Goal: Information Seeking & Learning: Learn about a topic

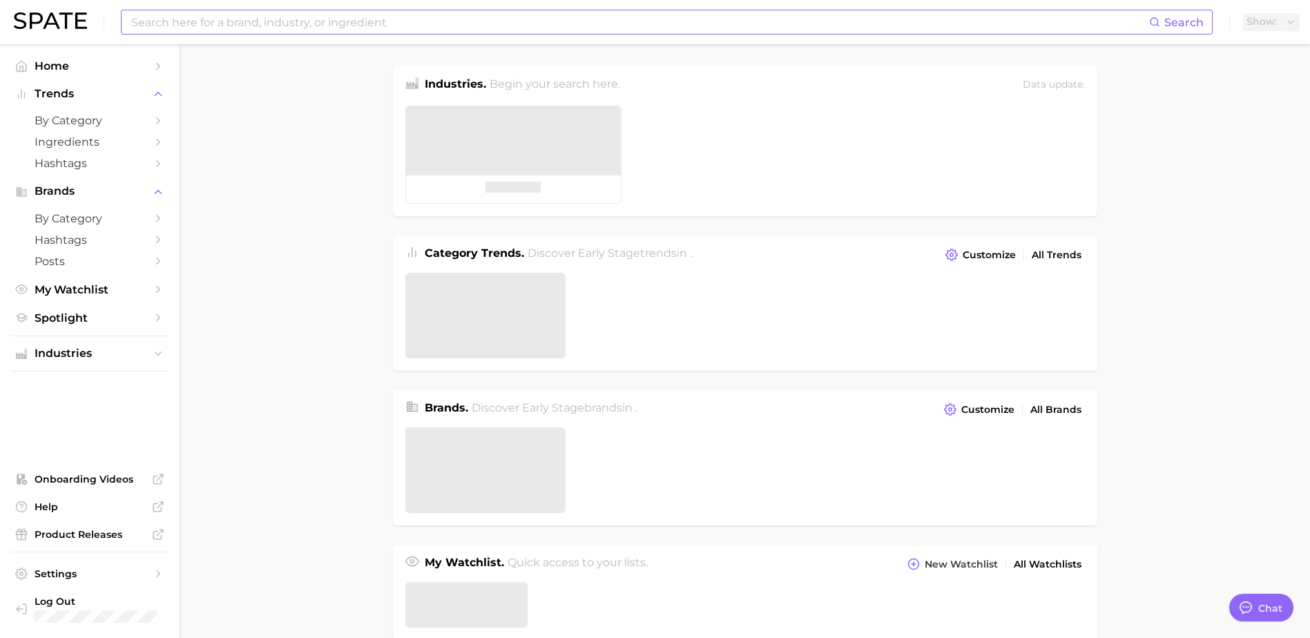
type textarea "x"
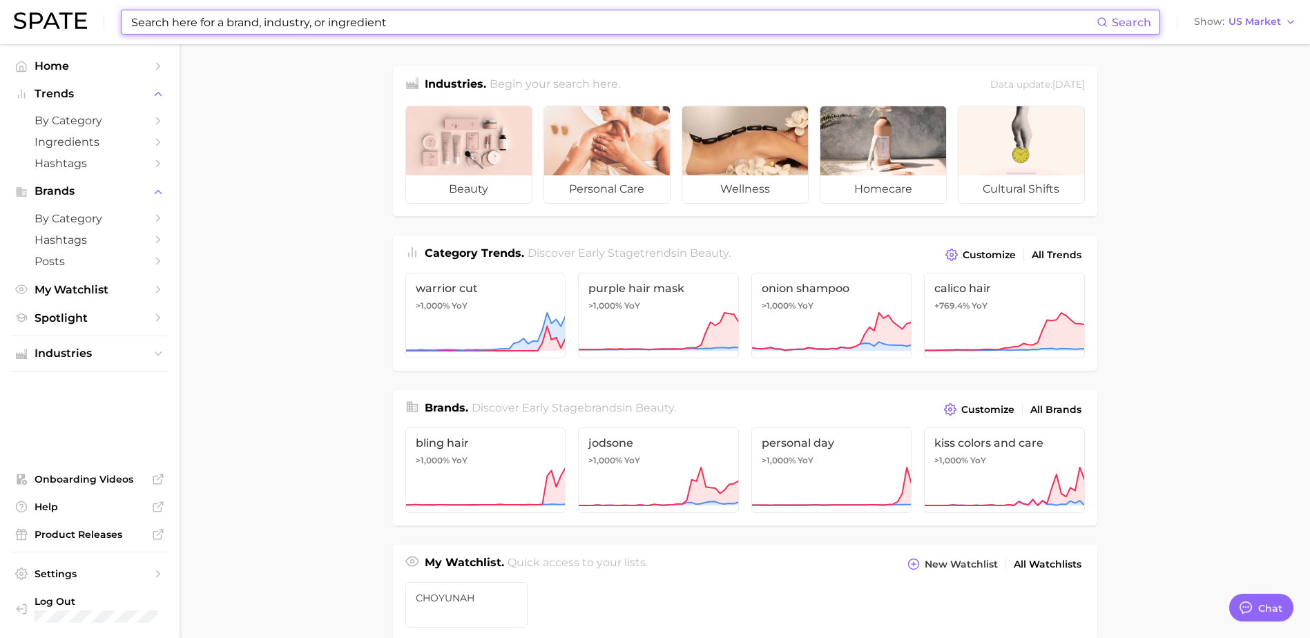
click at [247, 19] on input at bounding box center [613, 21] width 967 height 23
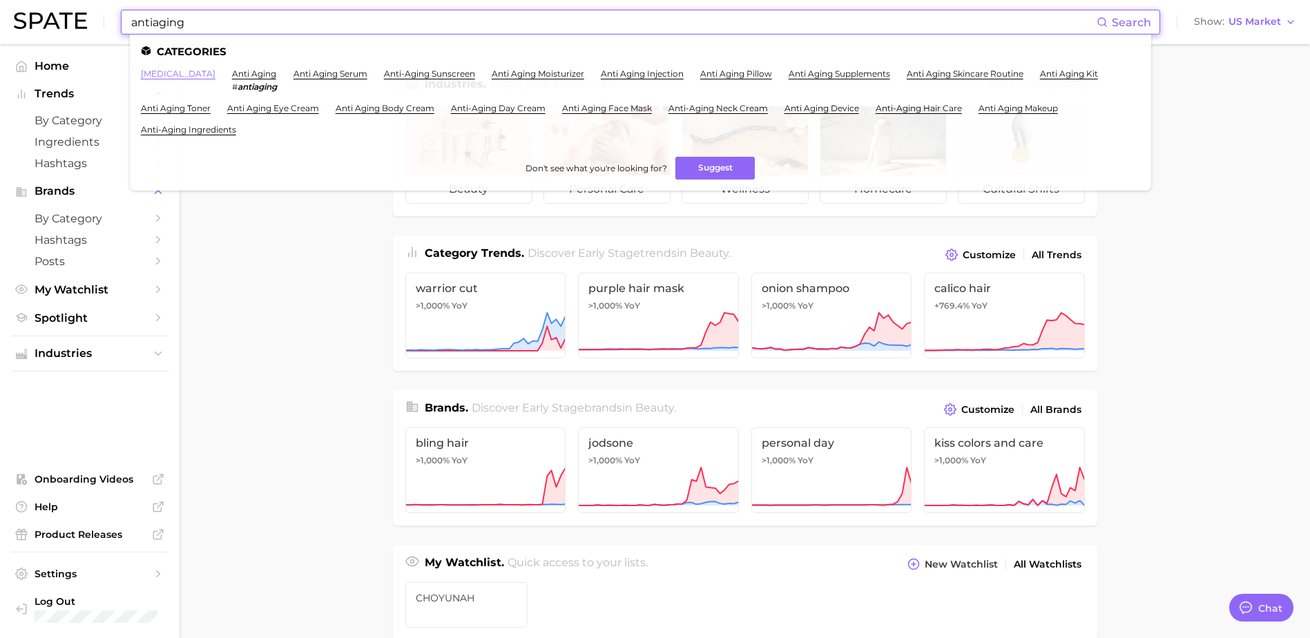
type input "antiaging"
click at [209, 74] on link "[MEDICAL_DATA]" at bounding box center [178, 73] width 75 height 10
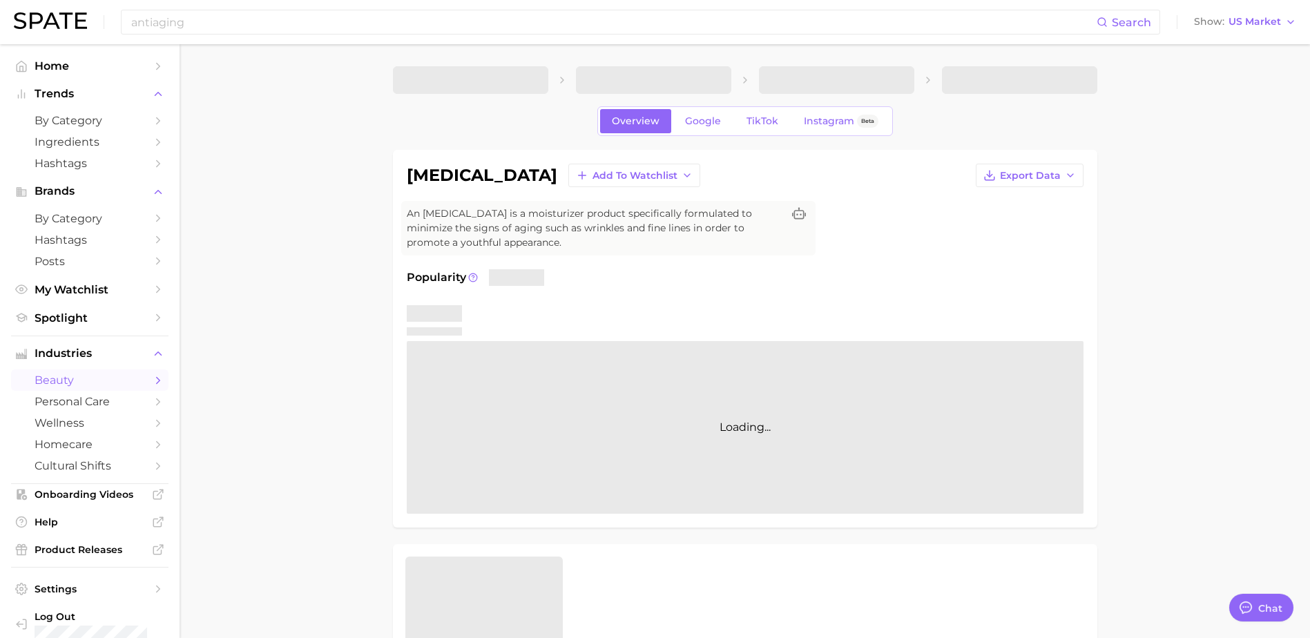
type textarea "x"
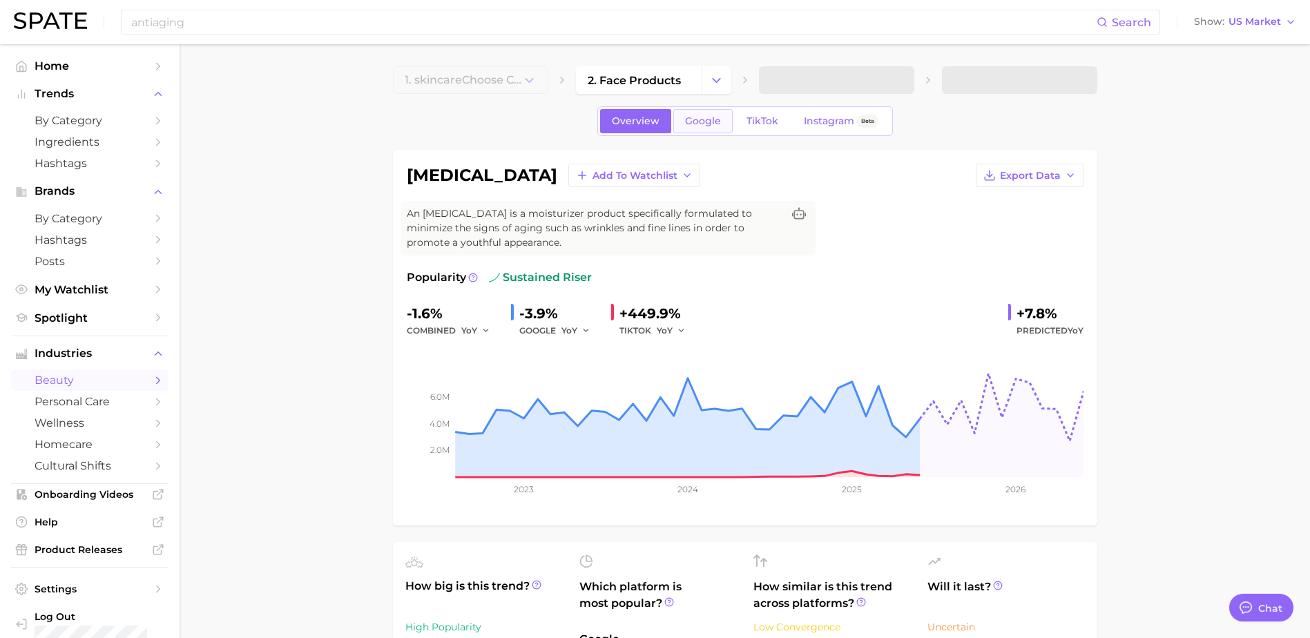
click at [717, 124] on span "Google" at bounding box center [703, 121] width 36 height 12
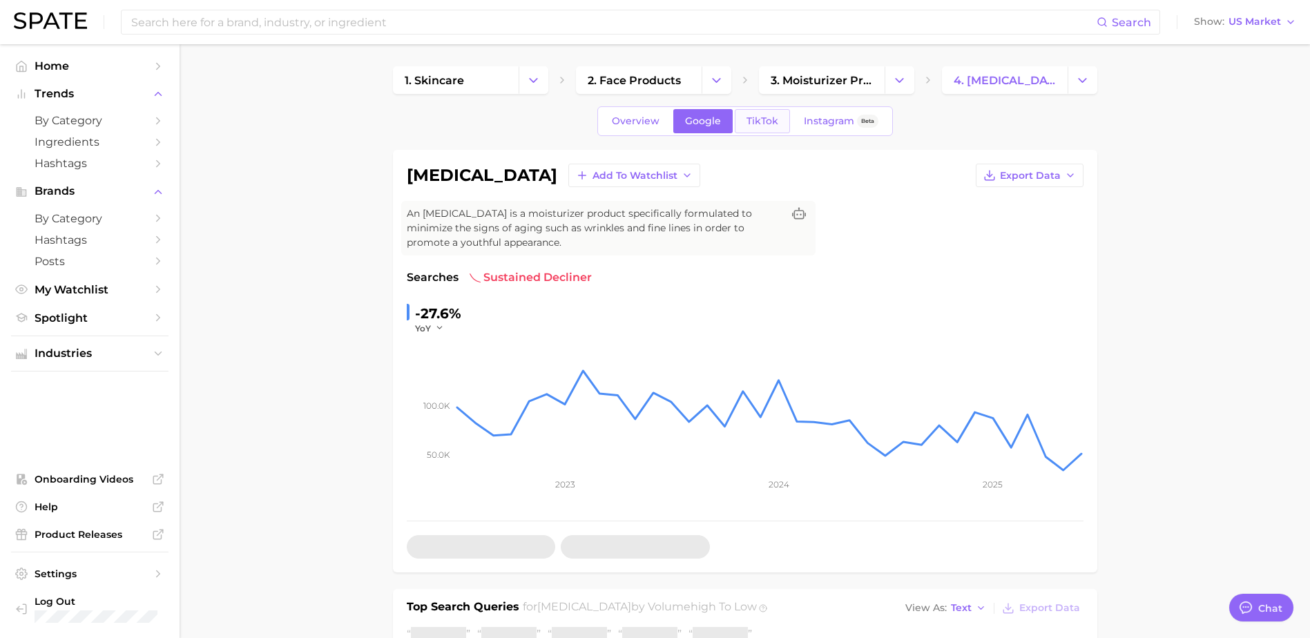
click at [753, 120] on span "TikTok" at bounding box center [762, 121] width 32 height 12
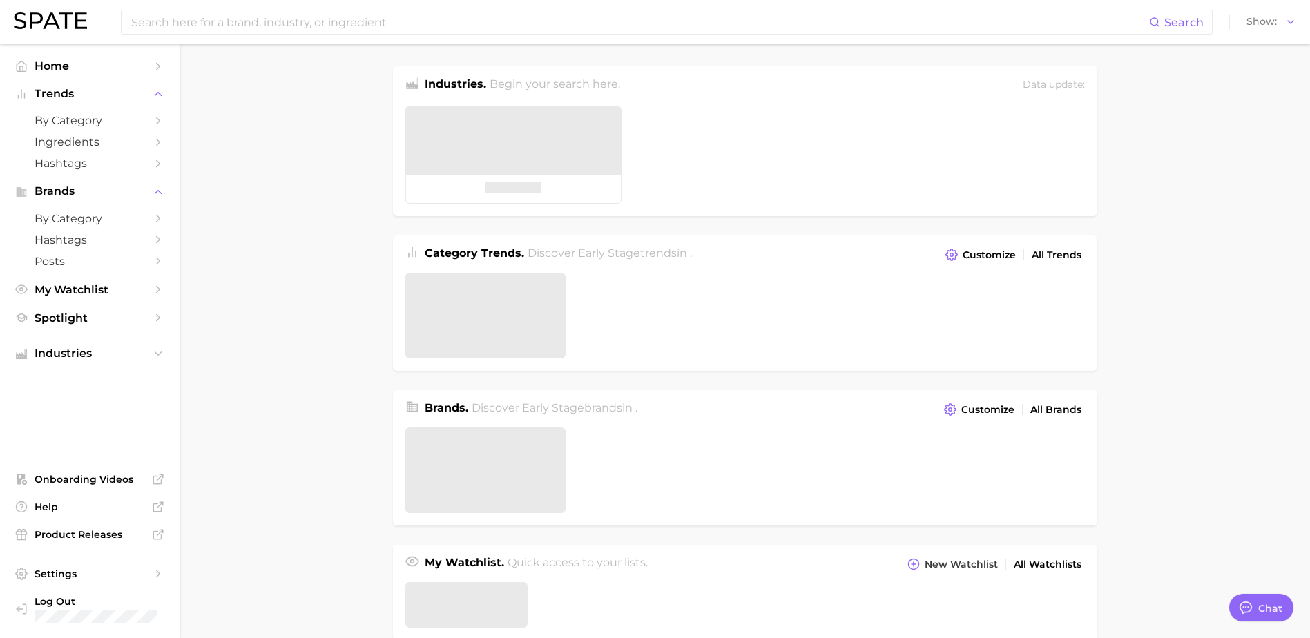
type textarea "x"
click at [561, 21] on input at bounding box center [639, 21] width 1019 height 23
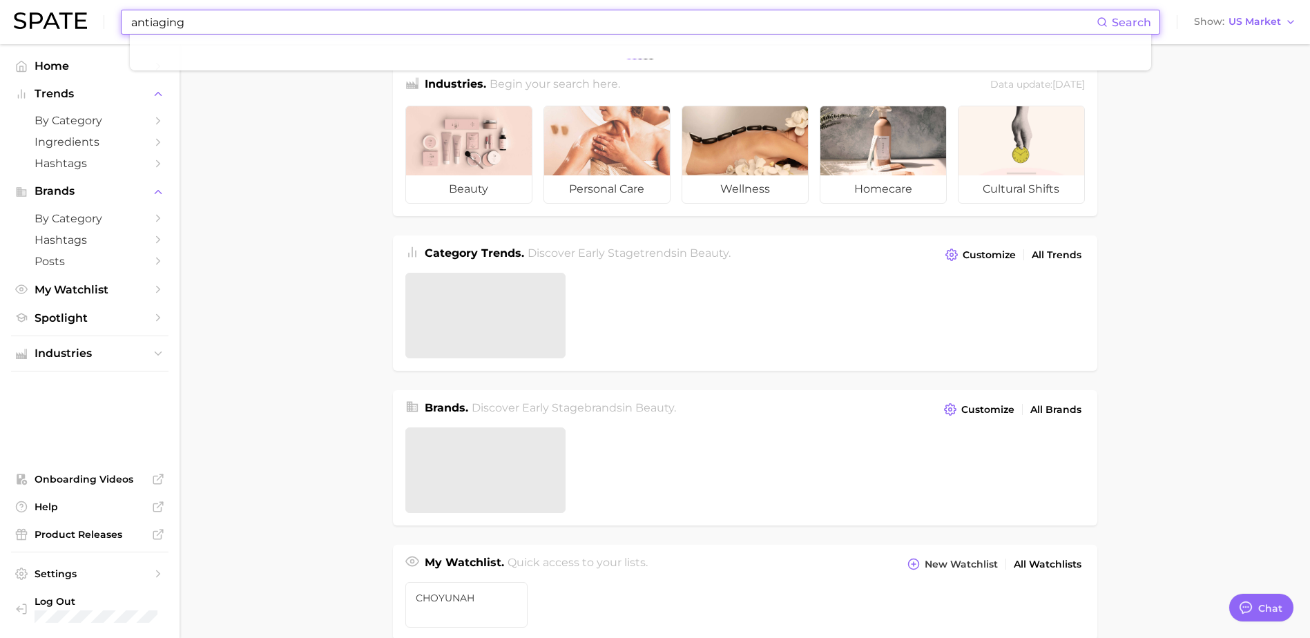
type input "antiaging"
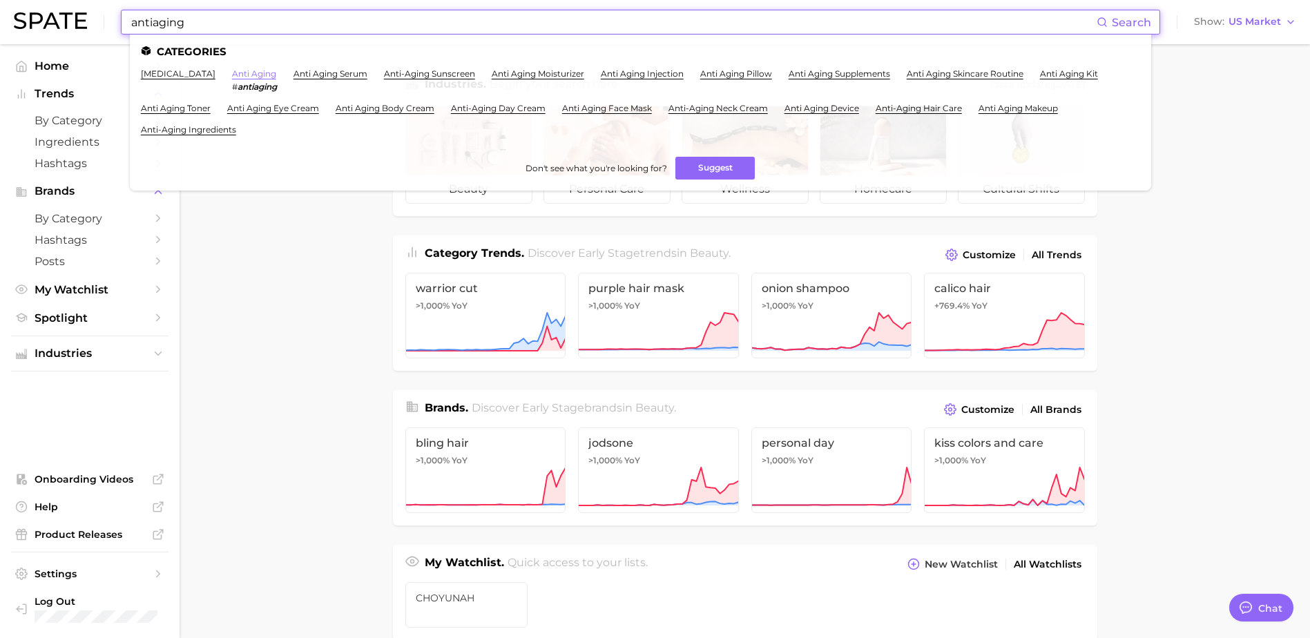
click at [244, 77] on link "anti aging" at bounding box center [254, 73] width 44 height 10
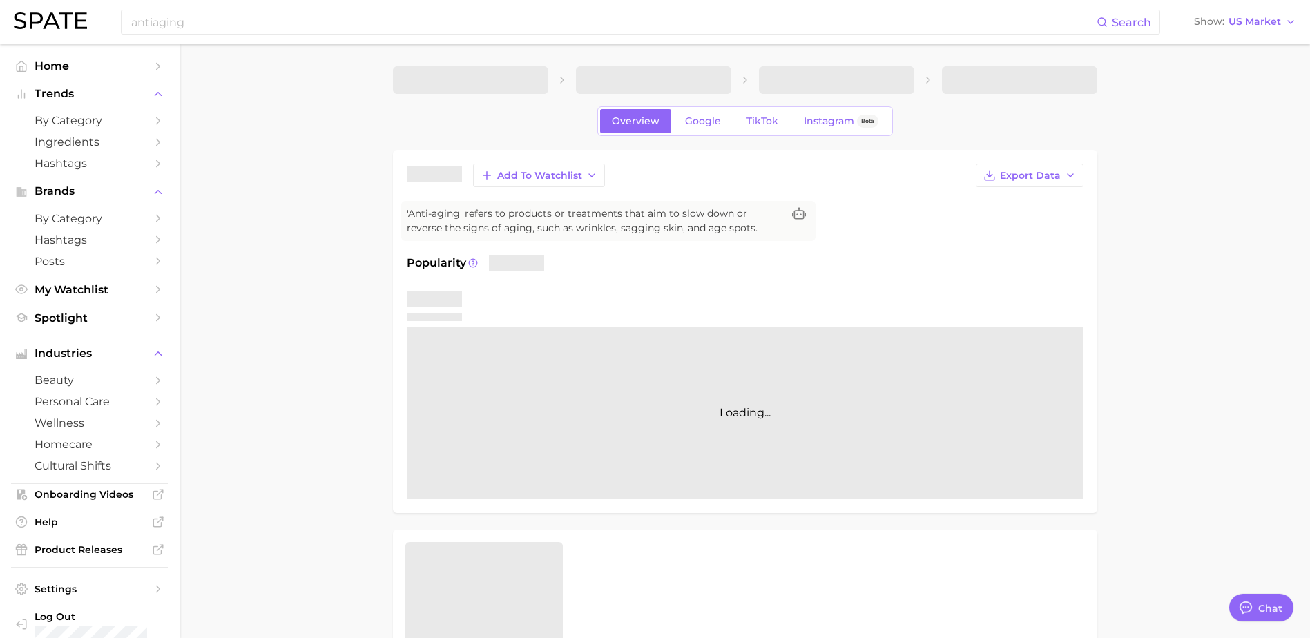
type textarea "x"
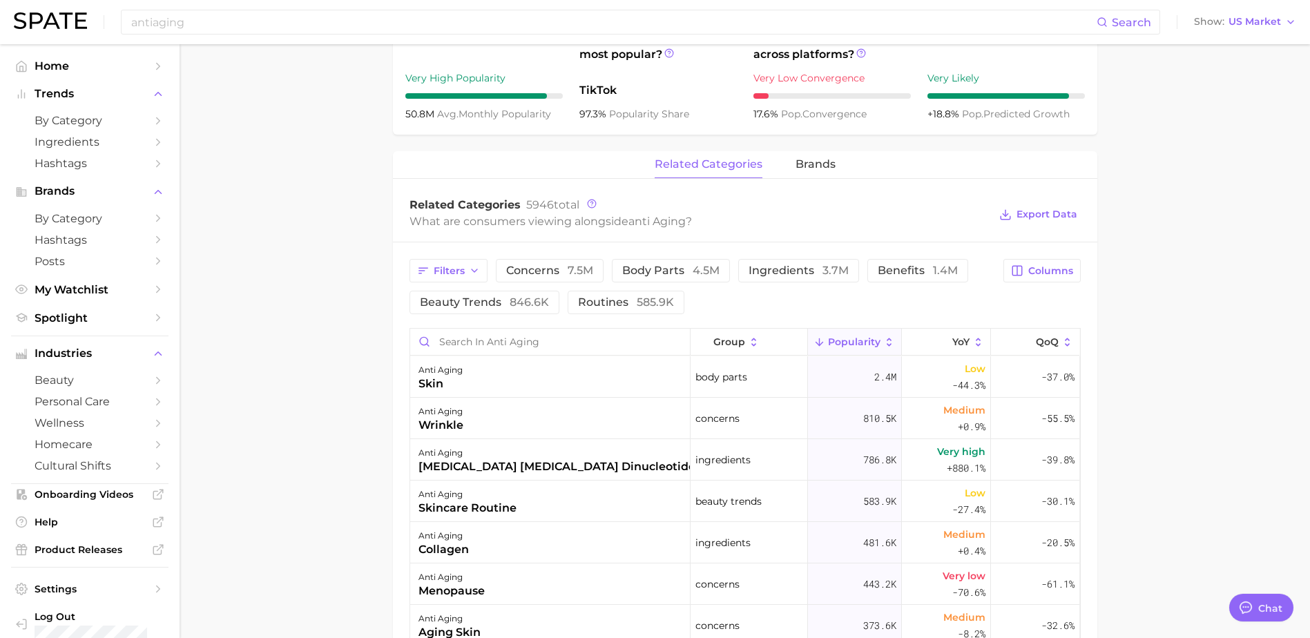
scroll to position [552, 0]
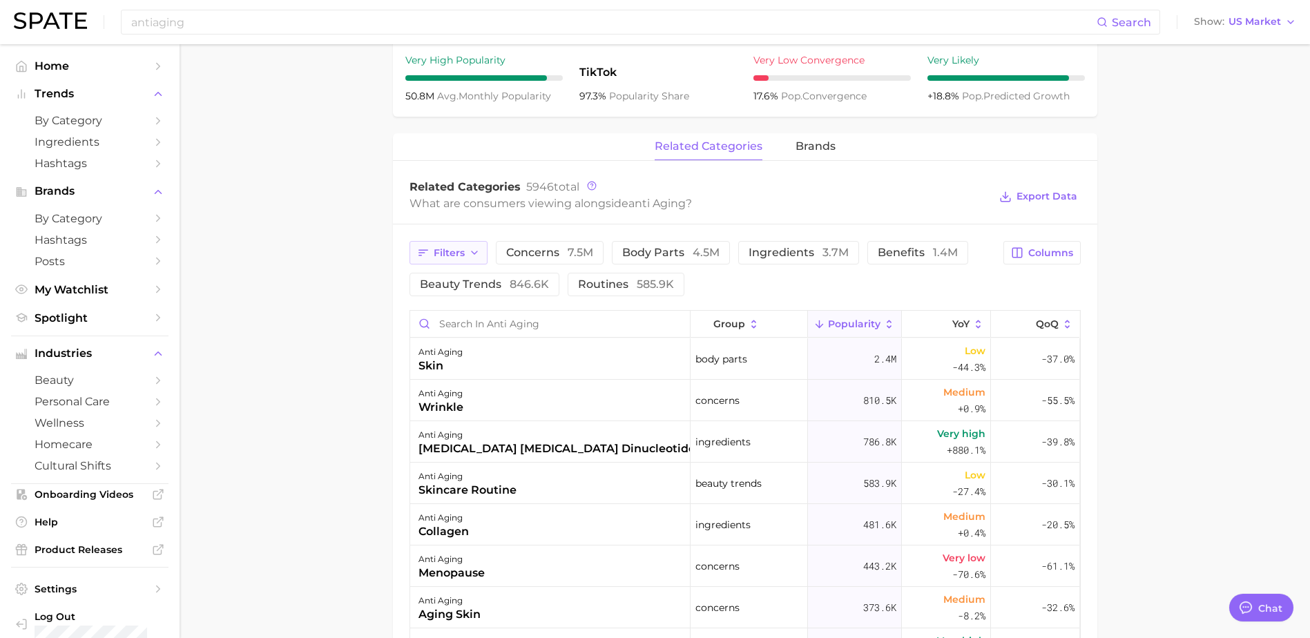
click at [470, 255] on icon "button" at bounding box center [474, 252] width 11 height 11
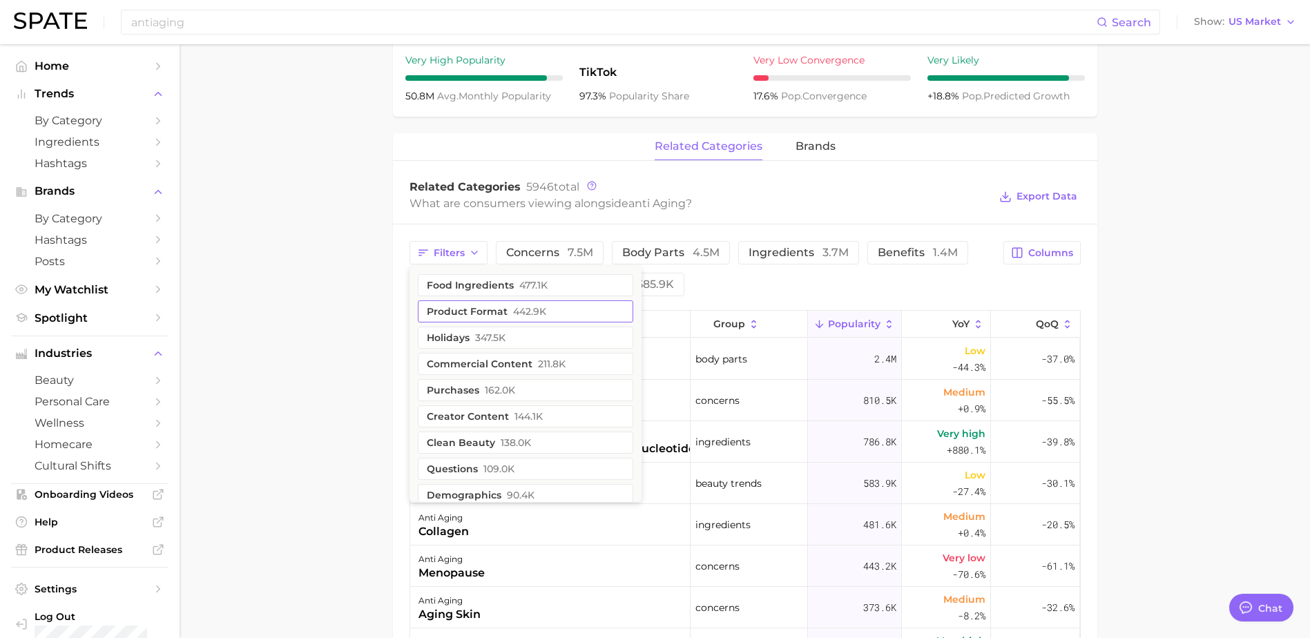
click at [501, 307] on button "product format 442.9k" at bounding box center [525, 311] width 215 height 22
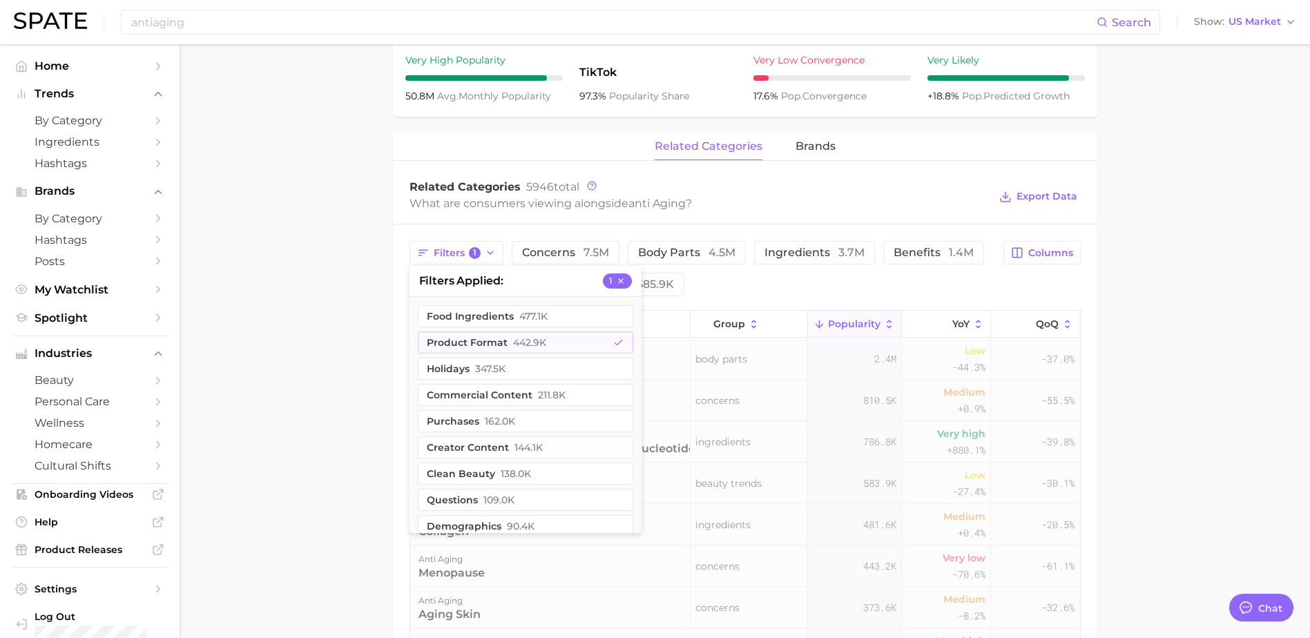
click at [338, 308] on main "anti aging Overview Google TikTok Instagram Beta anti aging Add to Watchlist Ex…" at bounding box center [745, 263] width 1130 height 1542
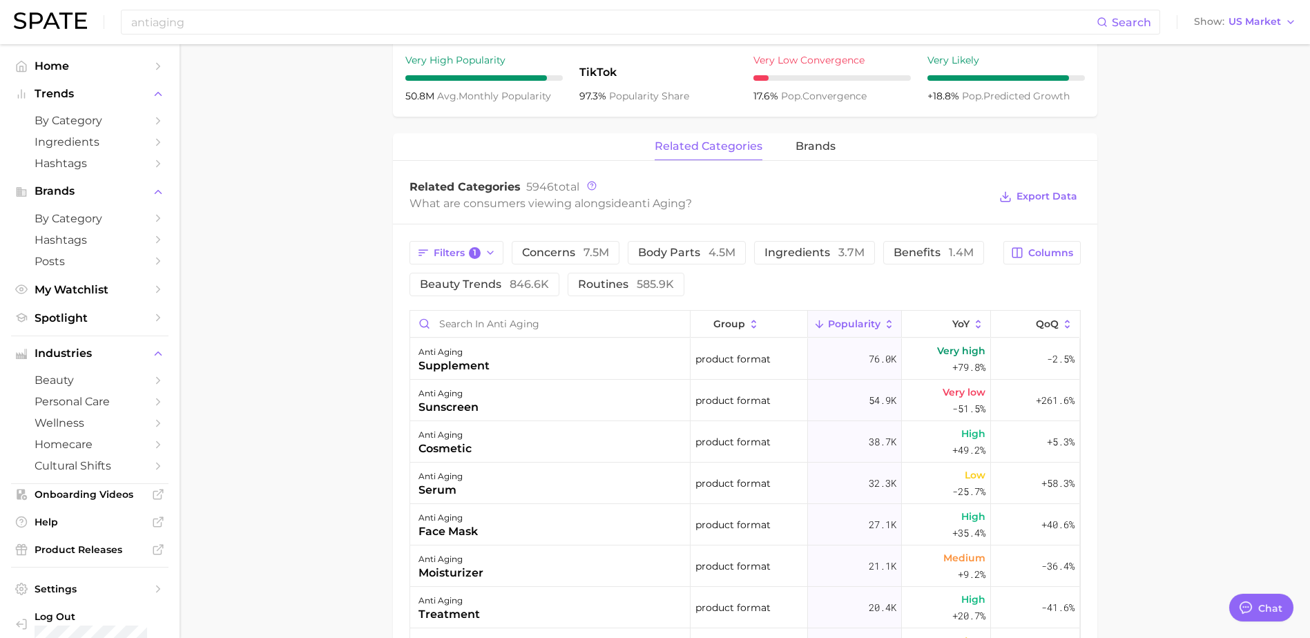
scroll to position [0, 0]
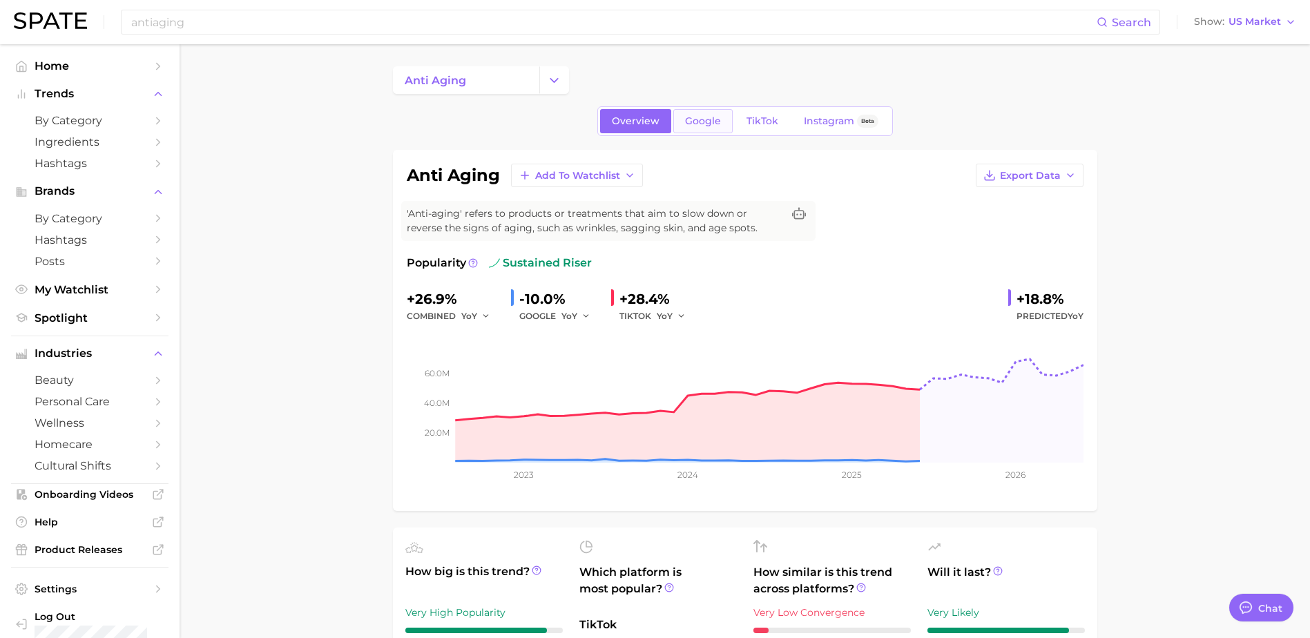
click at [695, 119] on span "Google" at bounding box center [703, 121] width 36 height 12
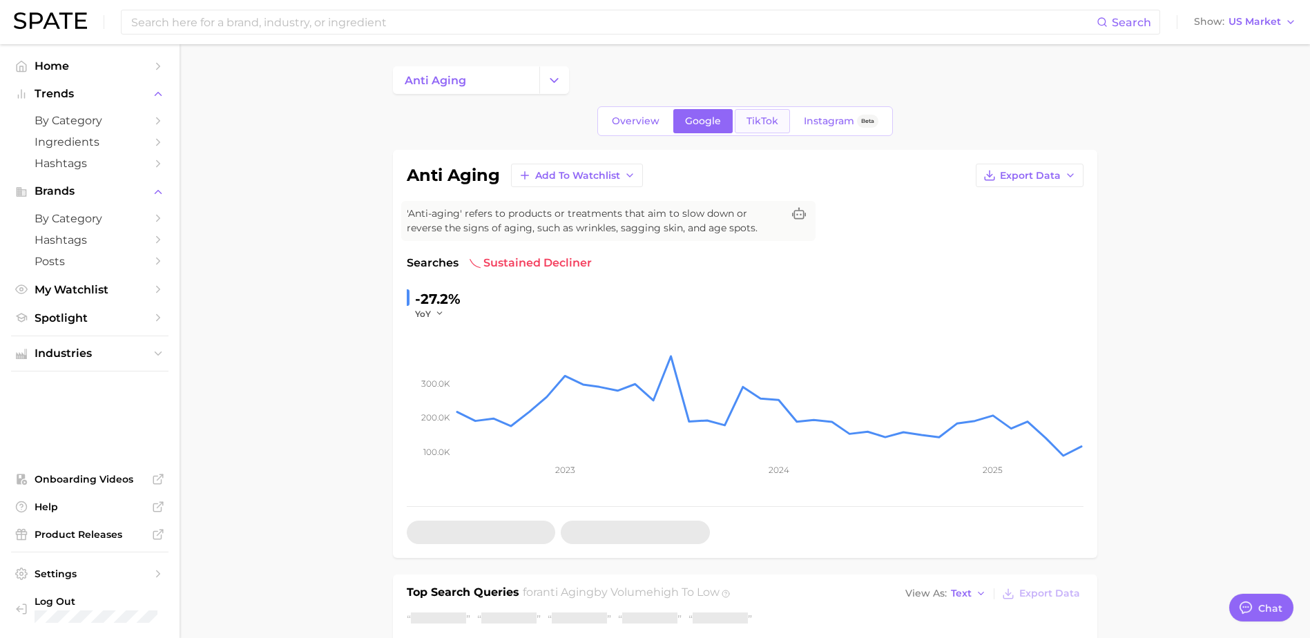
click at [754, 121] on span "TikTok" at bounding box center [762, 121] width 32 height 12
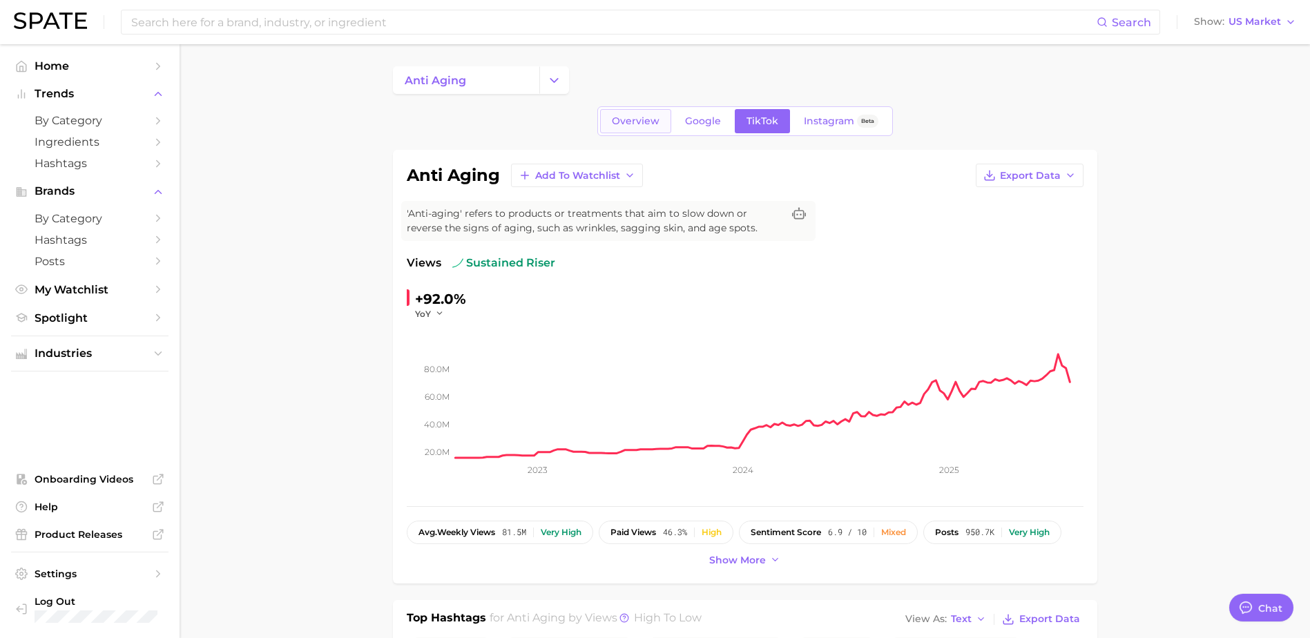
click at [632, 123] on span "Overview" at bounding box center [636, 121] width 48 height 12
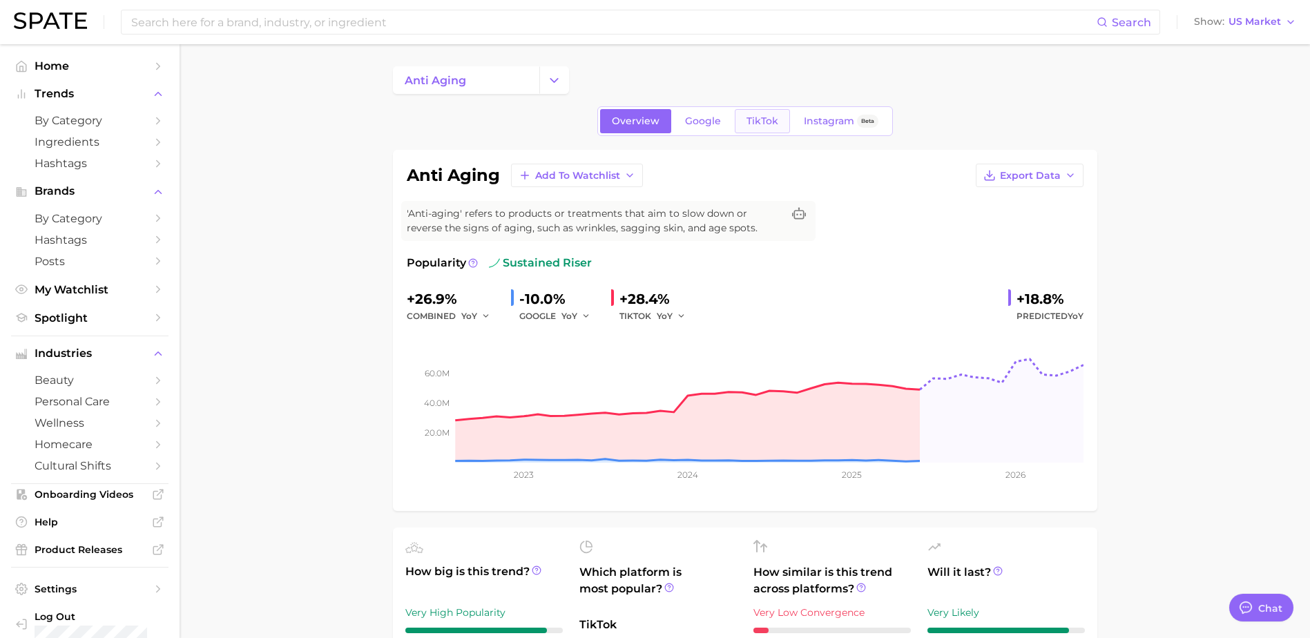
click at [761, 121] on span "TikTok" at bounding box center [762, 121] width 32 height 12
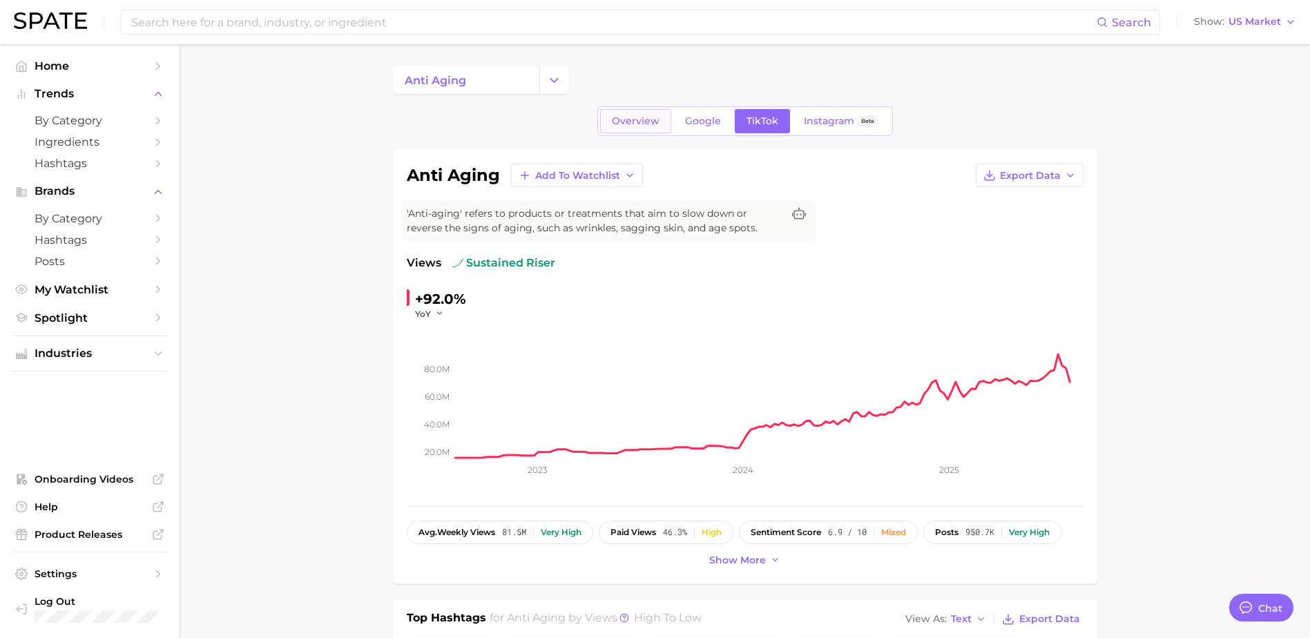
click at [626, 125] on span "Overview" at bounding box center [636, 121] width 48 height 12
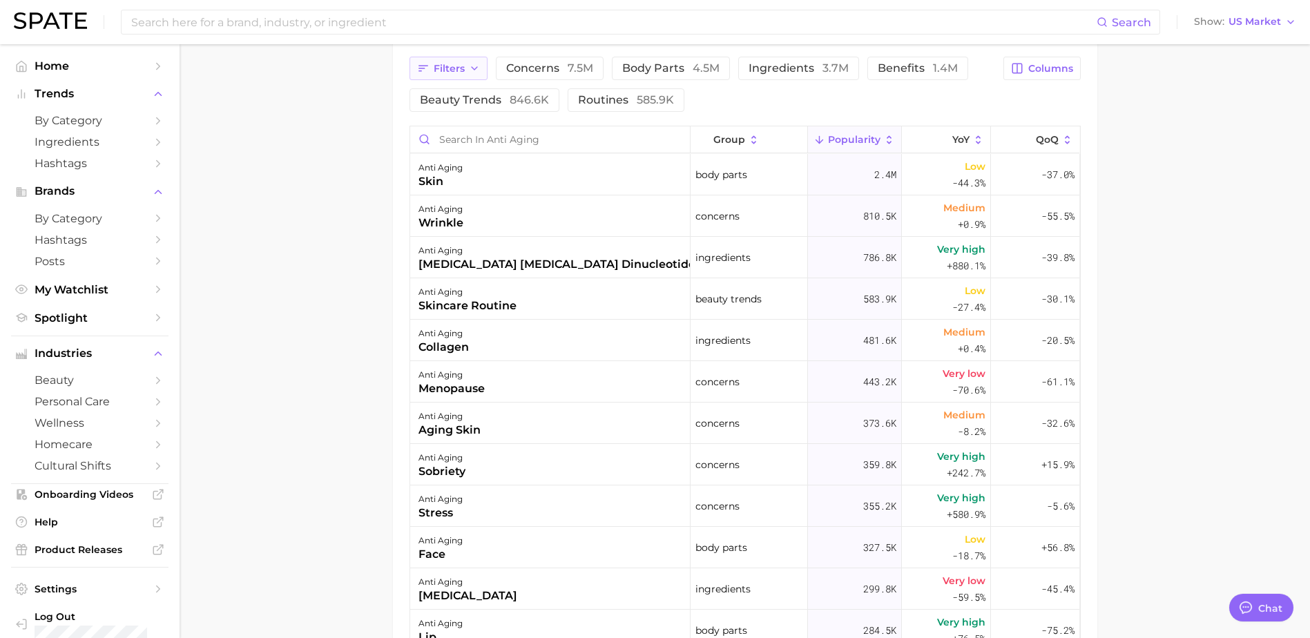
scroll to position [552, 0]
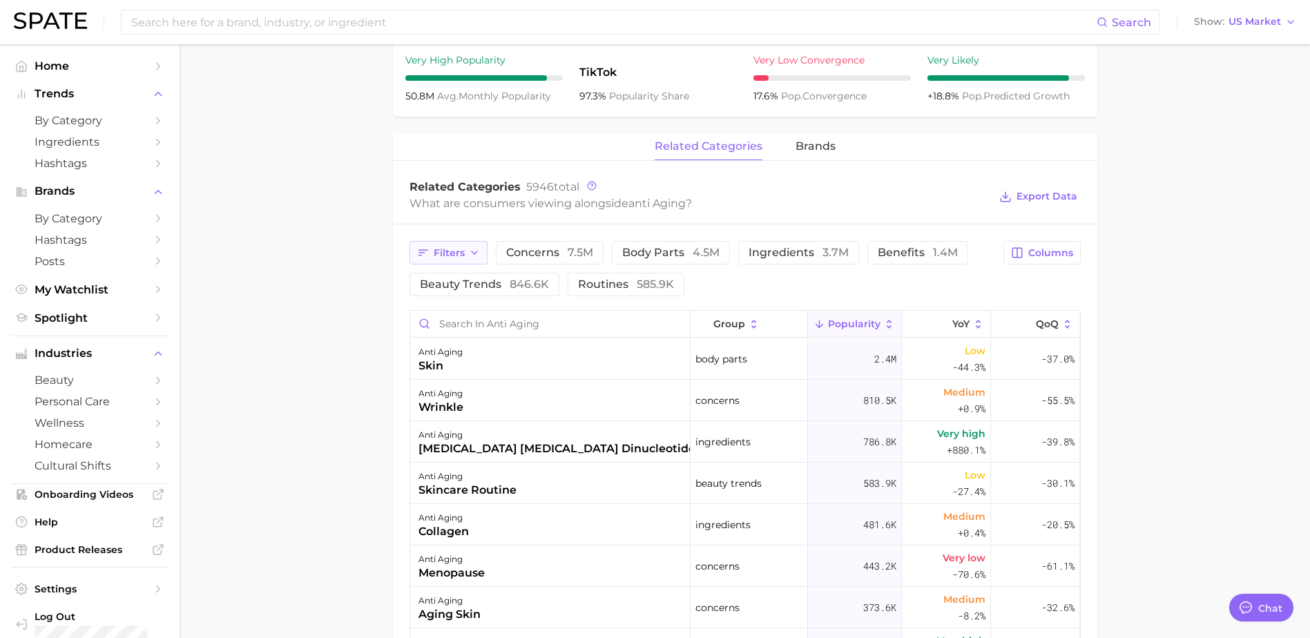
click at [469, 258] on icon "button" at bounding box center [474, 252] width 11 height 11
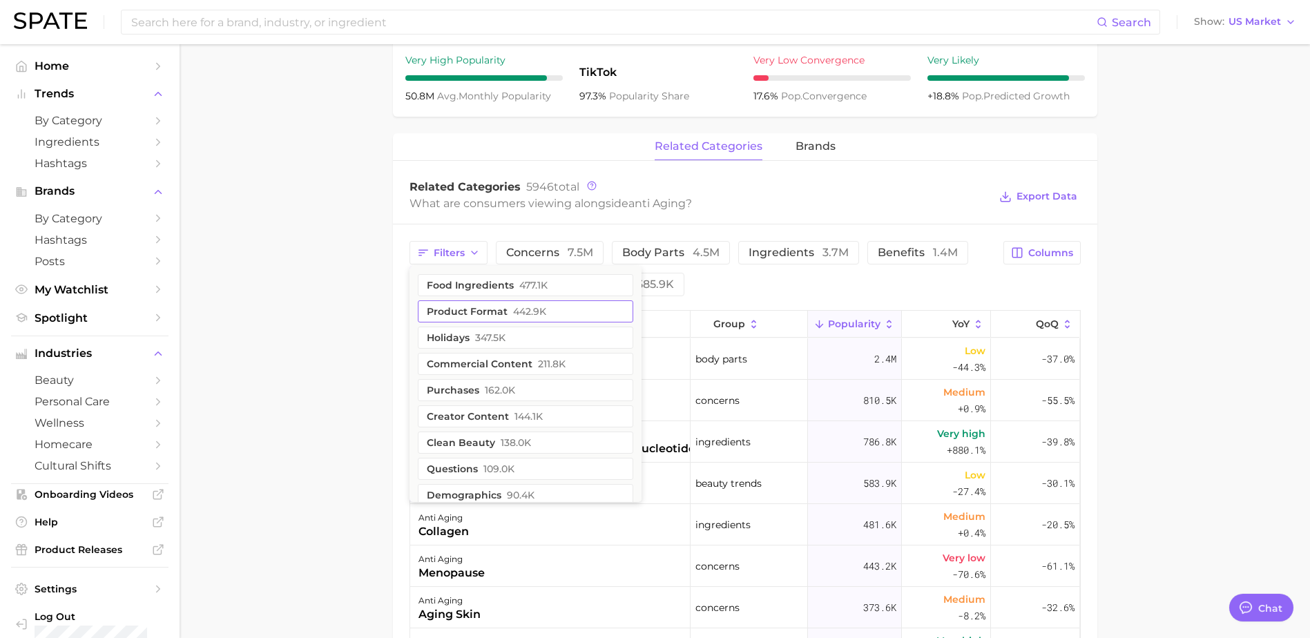
click at [513, 310] on span "442.9k" at bounding box center [529, 311] width 33 height 11
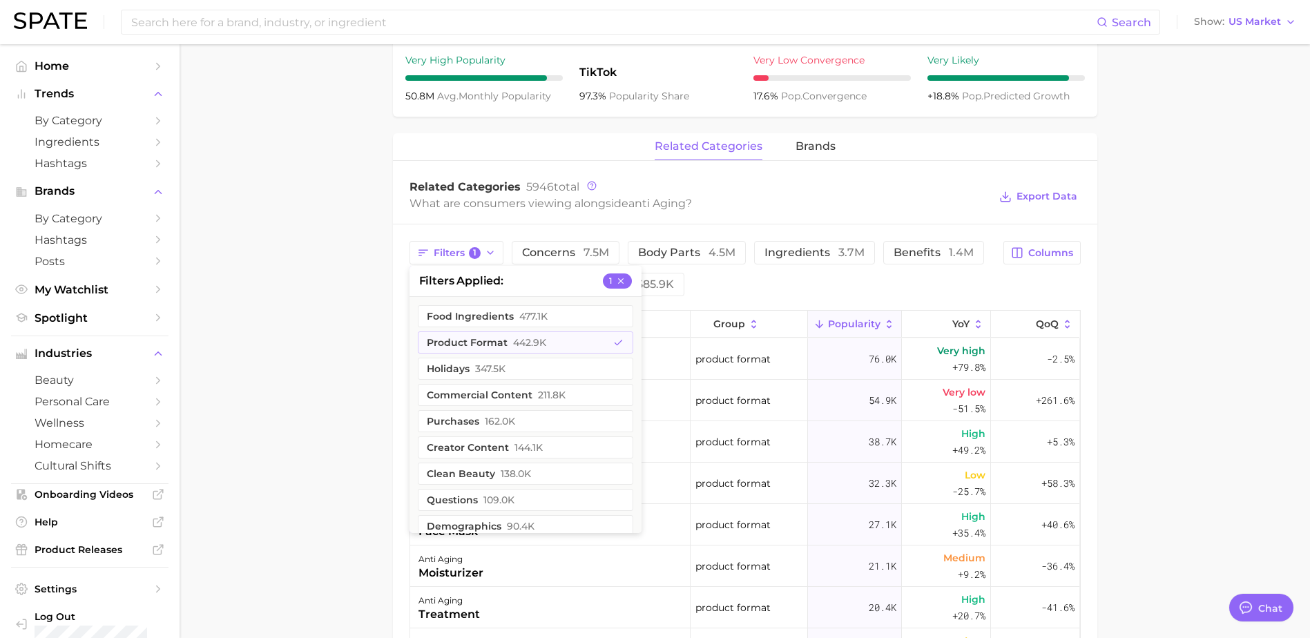
drag, startPoint x: 356, startPoint y: 376, endPoint x: 371, endPoint y: 373, distance: 14.8
click at [356, 376] on main "anti aging Overview Google TikTok Instagram Beta anti aging Add to Watchlist Ex…" at bounding box center [745, 263] width 1130 height 1542
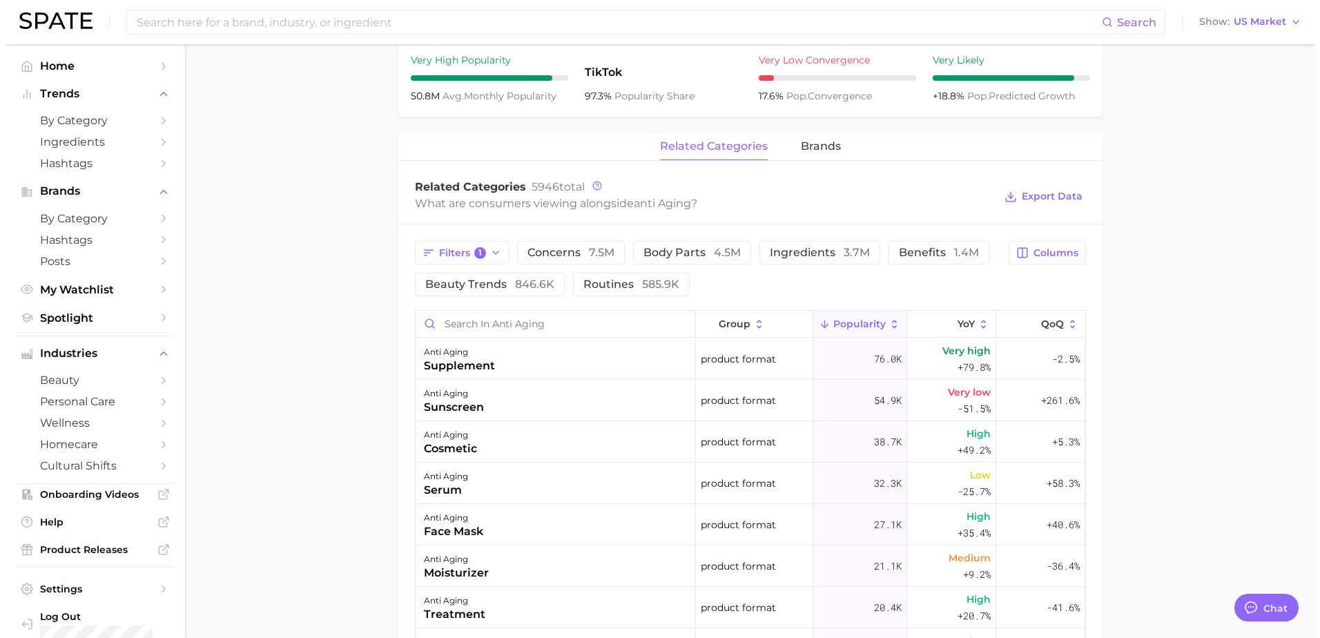
scroll to position [737, 0]
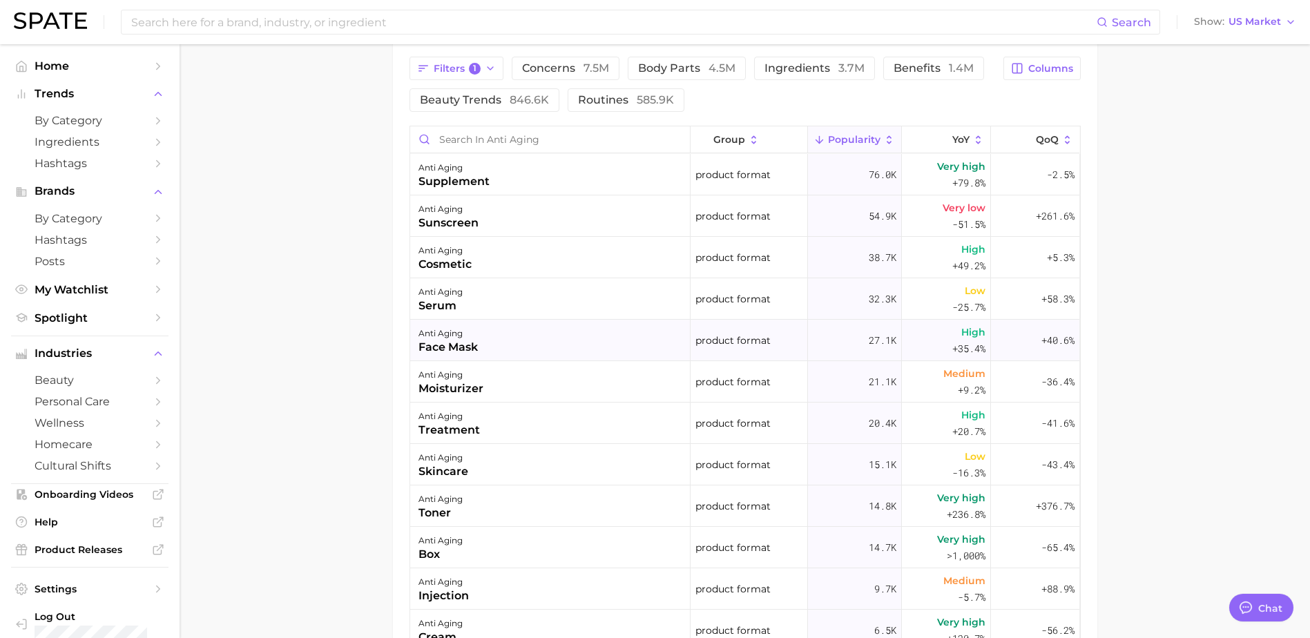
click at [513, 341] on div "anti aging face mask" at bounding box center [550, 340] width 280 height 41
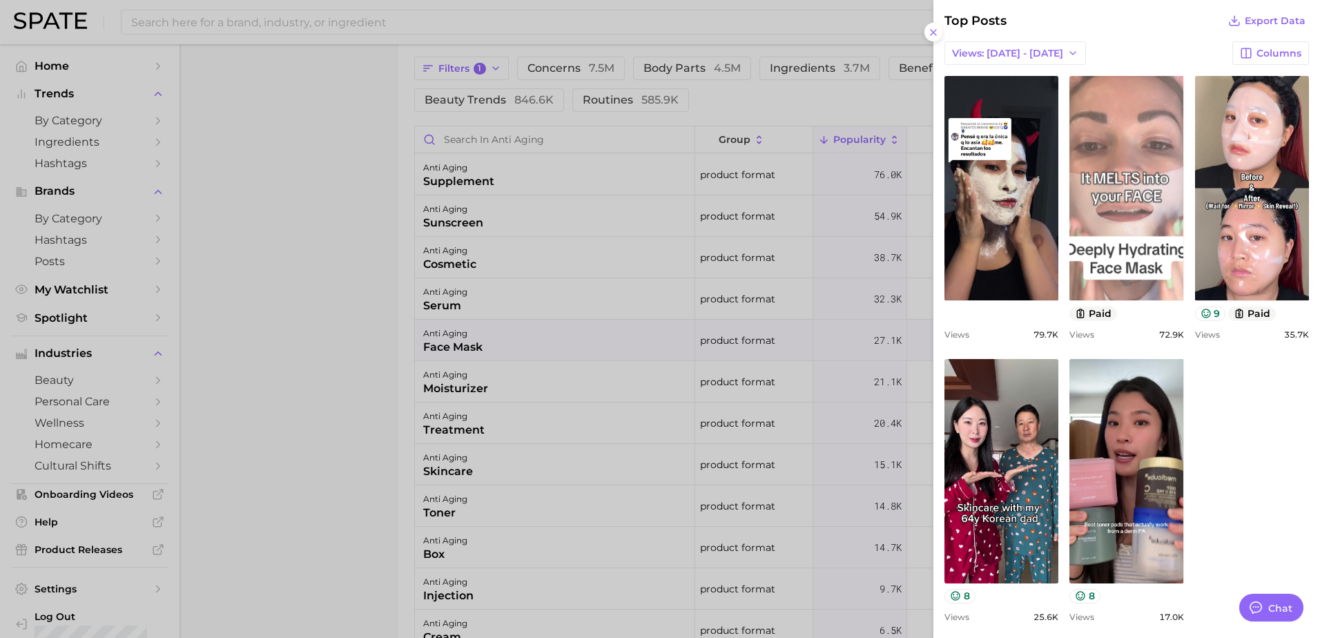
scroll to position [575, 0]
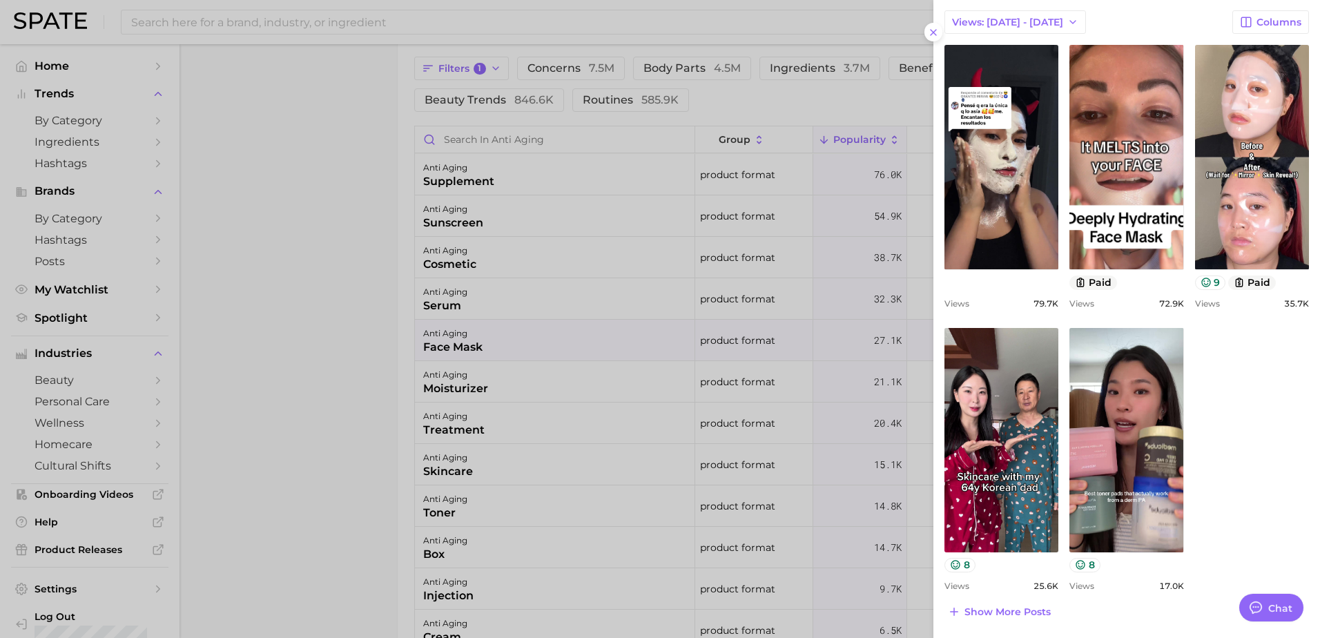
click at [1018, 605] on button "Show more posts" at bounding box center [1000, 611] width 110 height 19
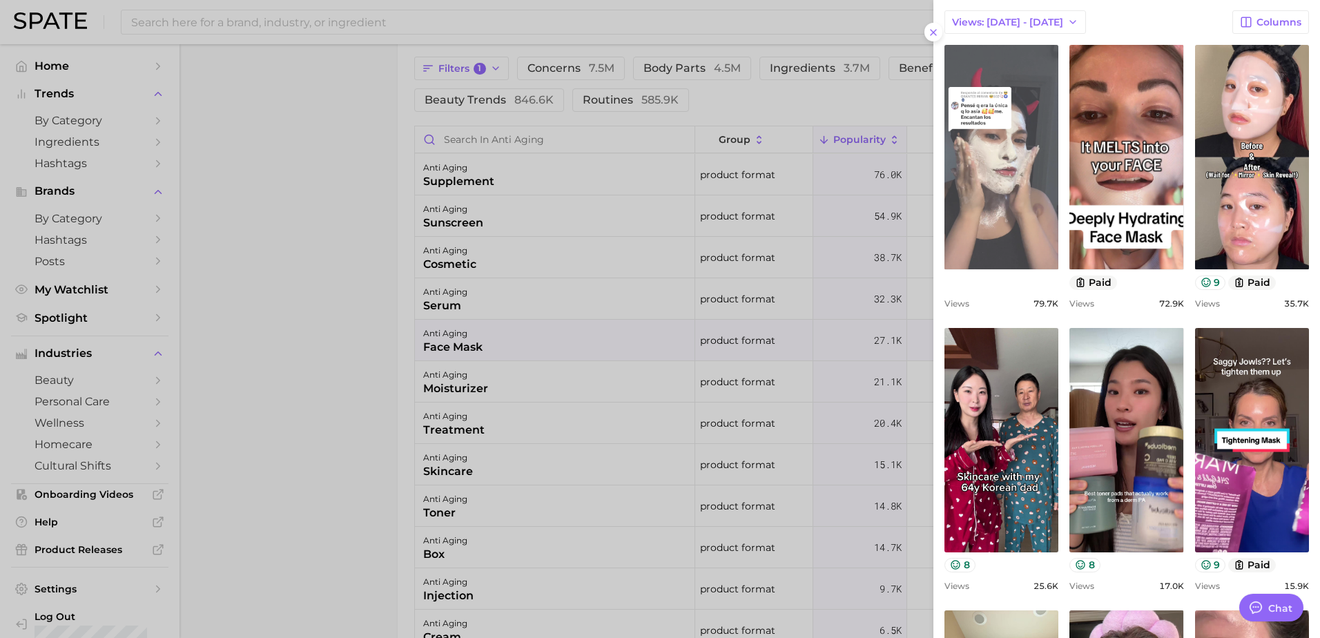
click at [972, 180] on link "view post on TikTok" at bounding box center [1002, 157] width 114 height 224
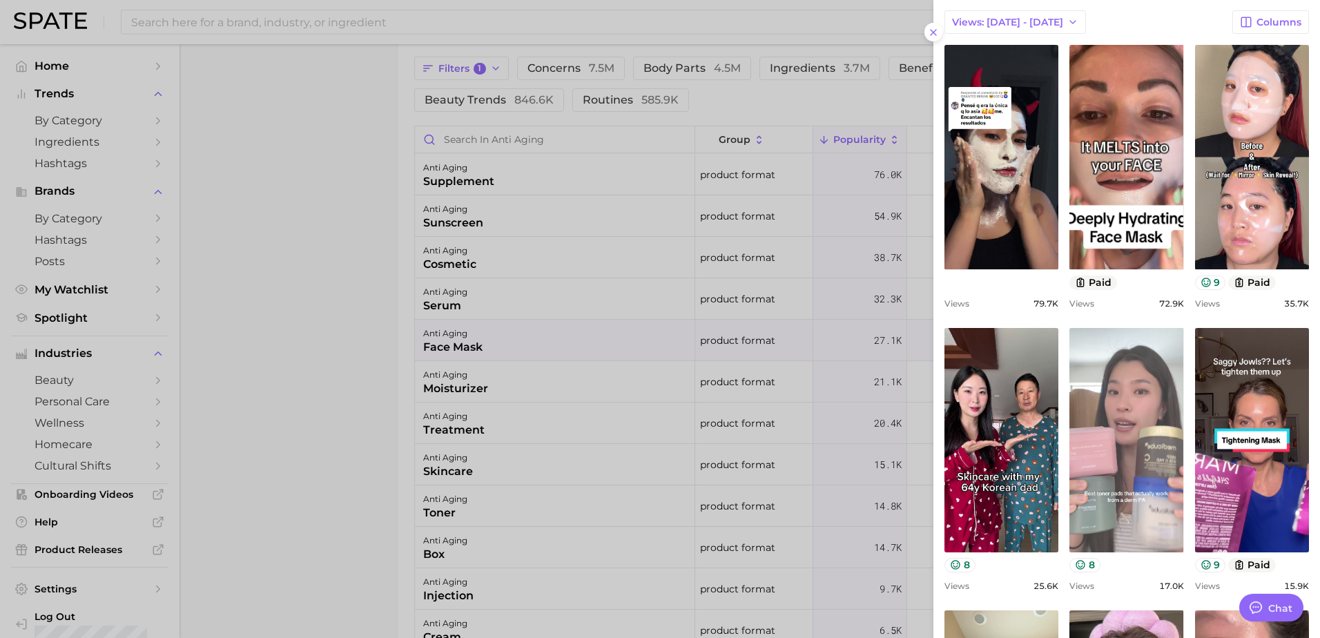
click at [1145, 420] on link "view post on TikTok" at bounding box center [1127, 440] width 114 height 224
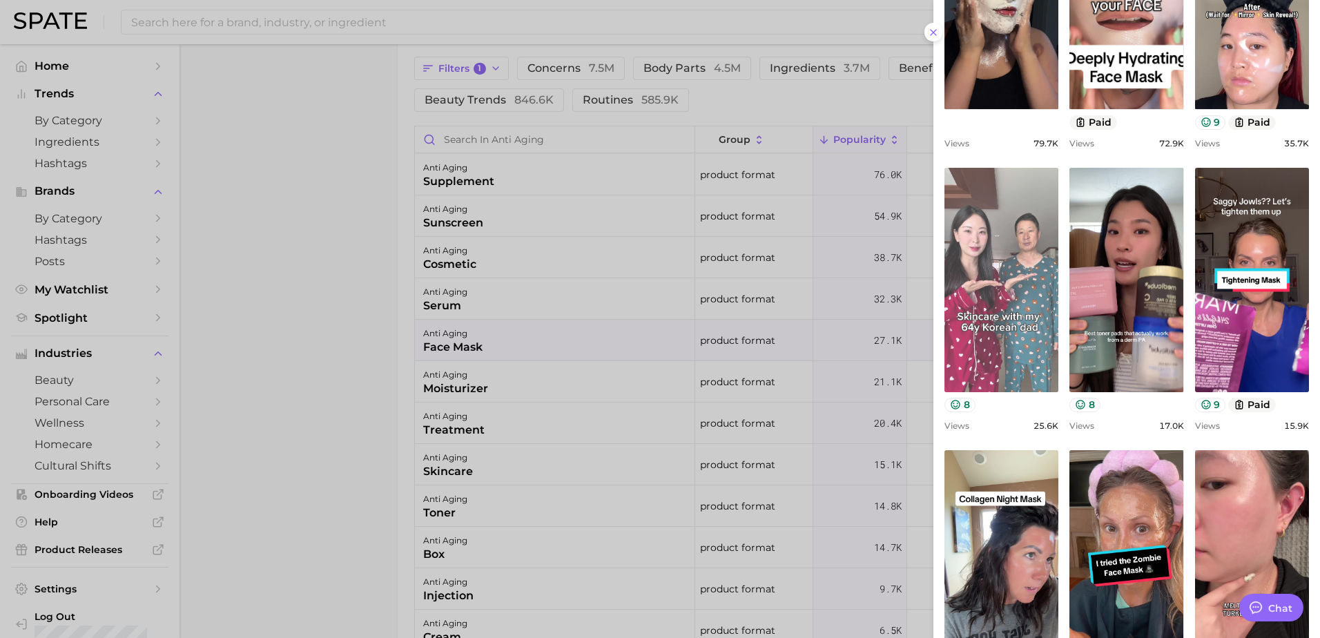
scroll to position [760, 0]
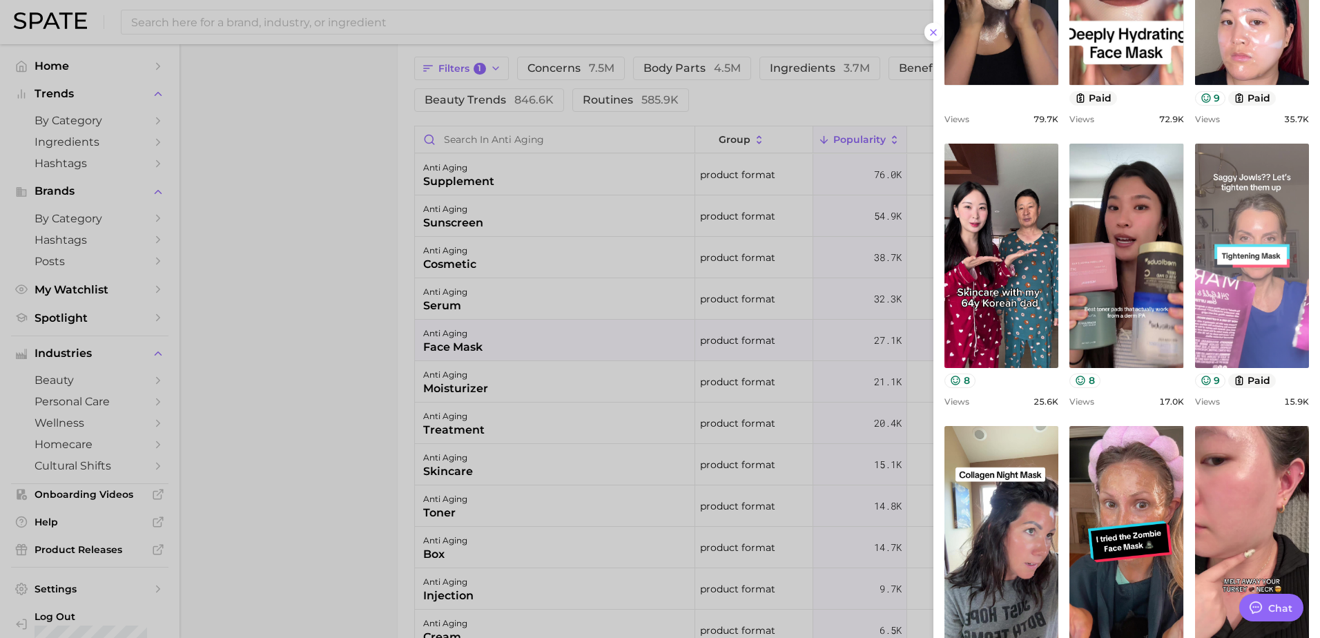
click at [1264, 321] on link "view post on TikTok" at bounding box center [1252, 256] width 114 height 224
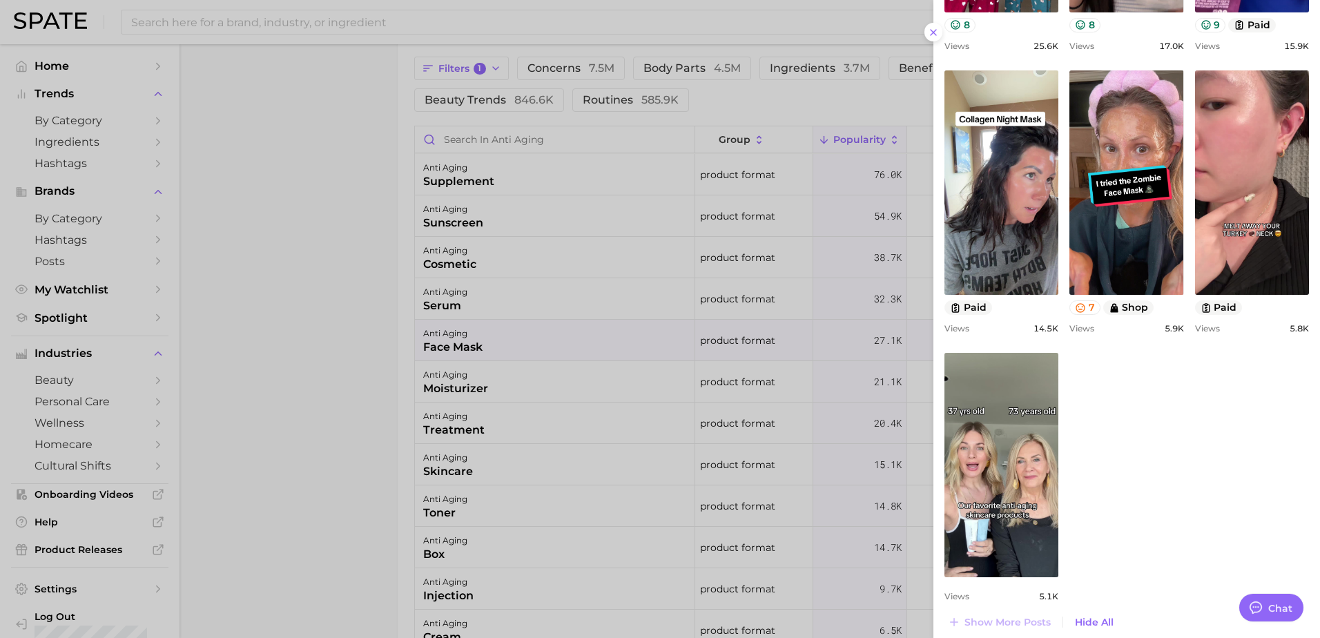
scroll to position [1125, 0]
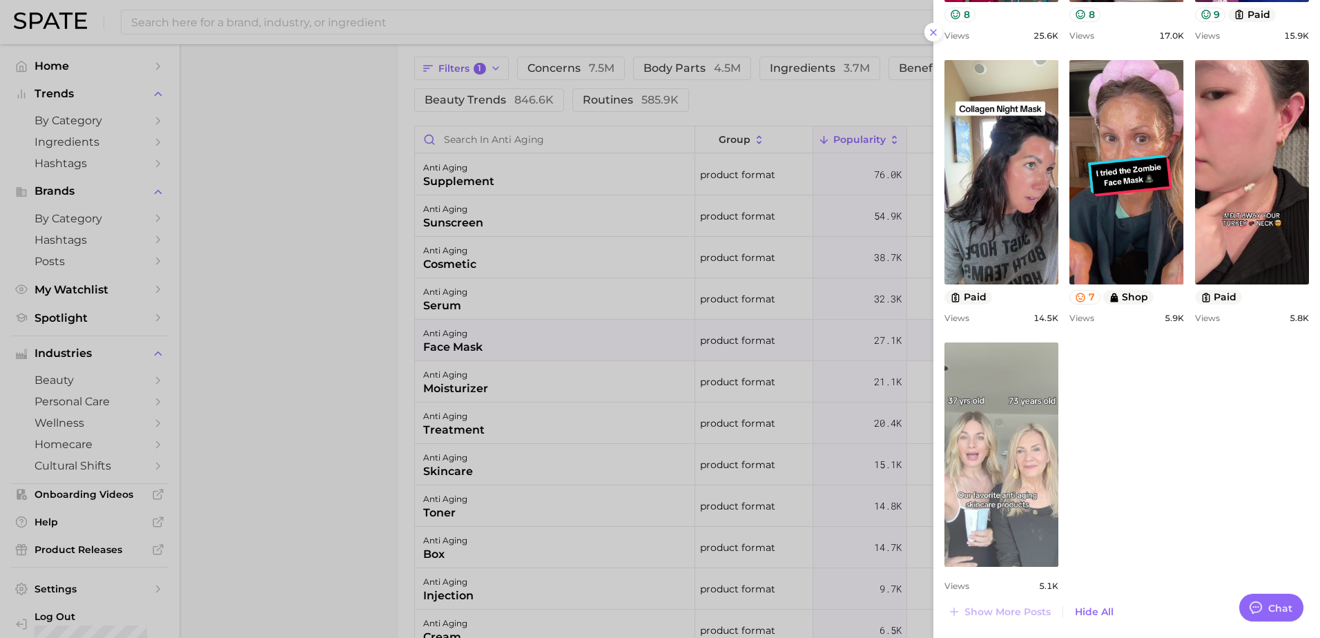
click at [1045, 447] on link "view post on TikTok" at bounding box center [1002, 454] width 114 height 224
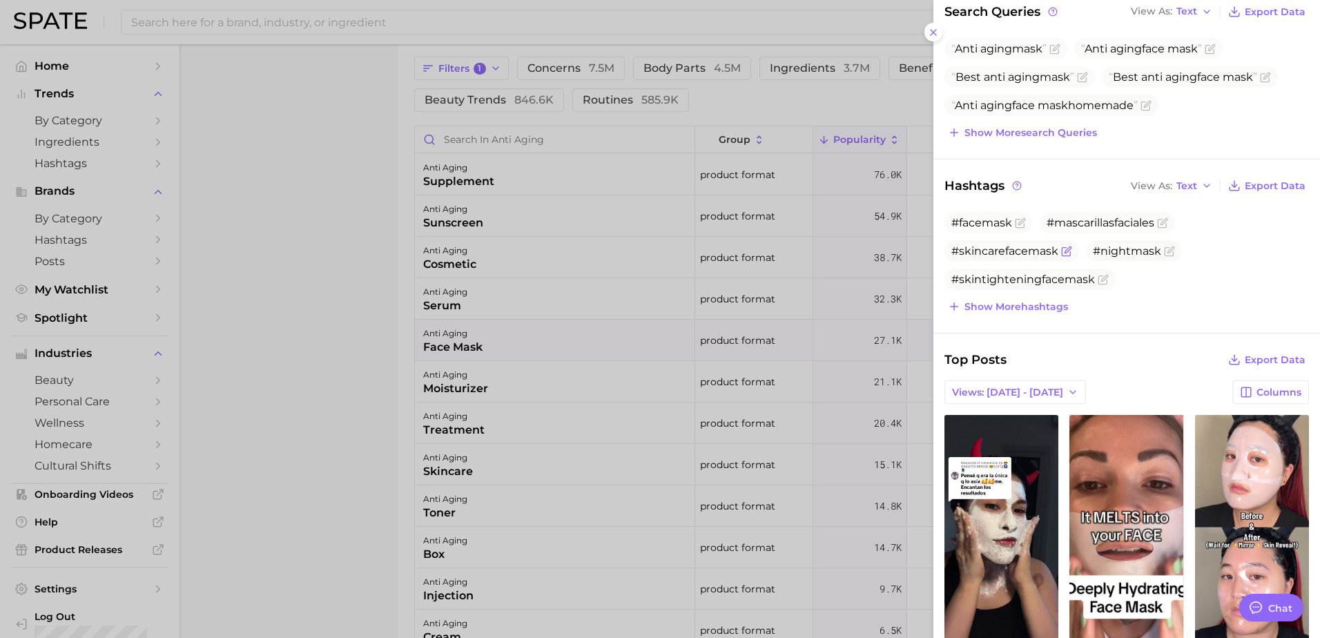
scroll to position [757, 0]
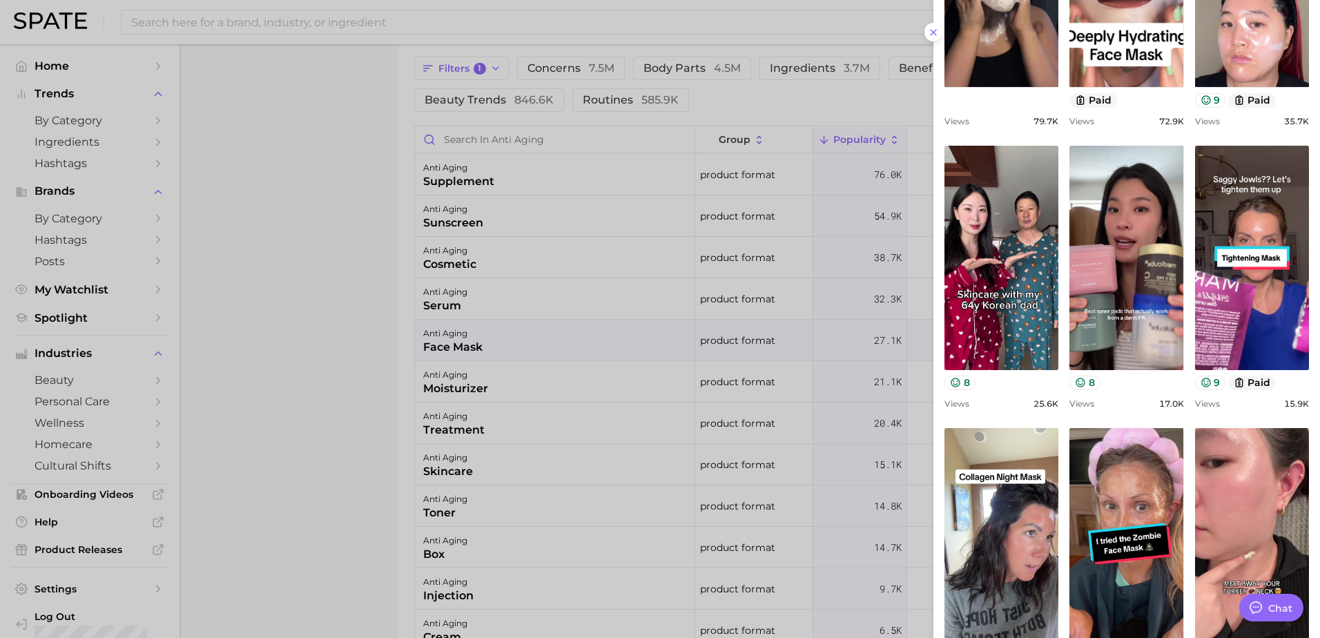
click at [711, 151] on div at bounding box center [660, 319] width 1320 height 638
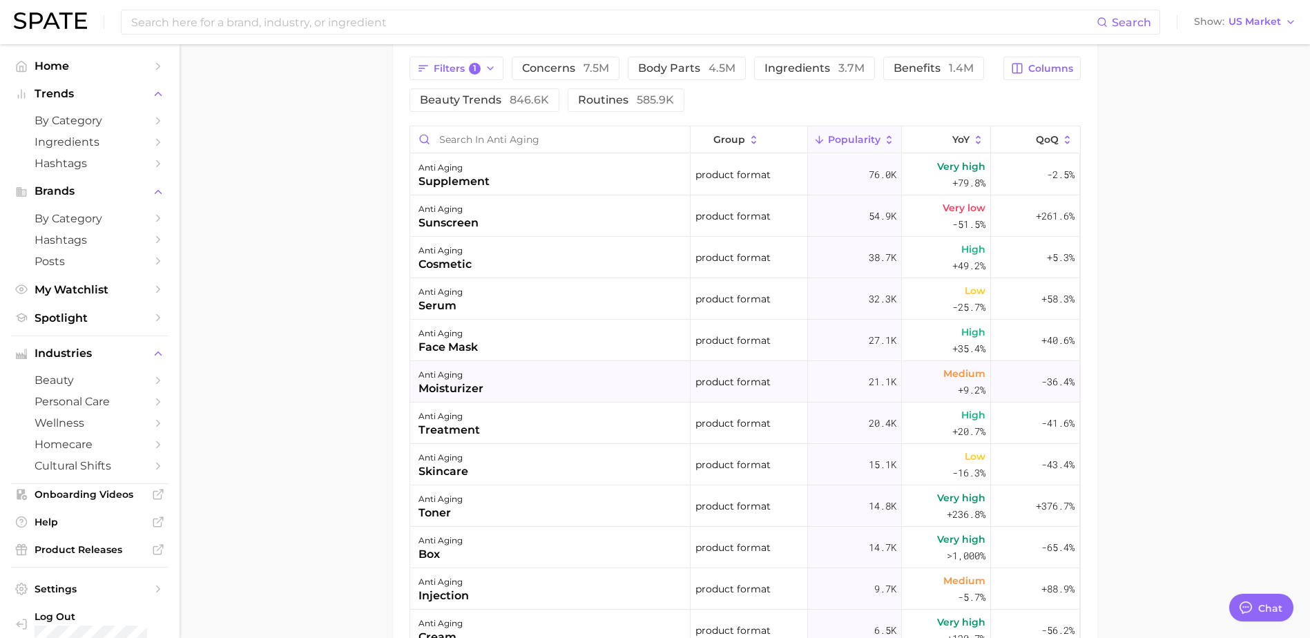
click at [510, 388] on div "anti aging moisturizer" at bounding box center [550, 381] width 280 height 41
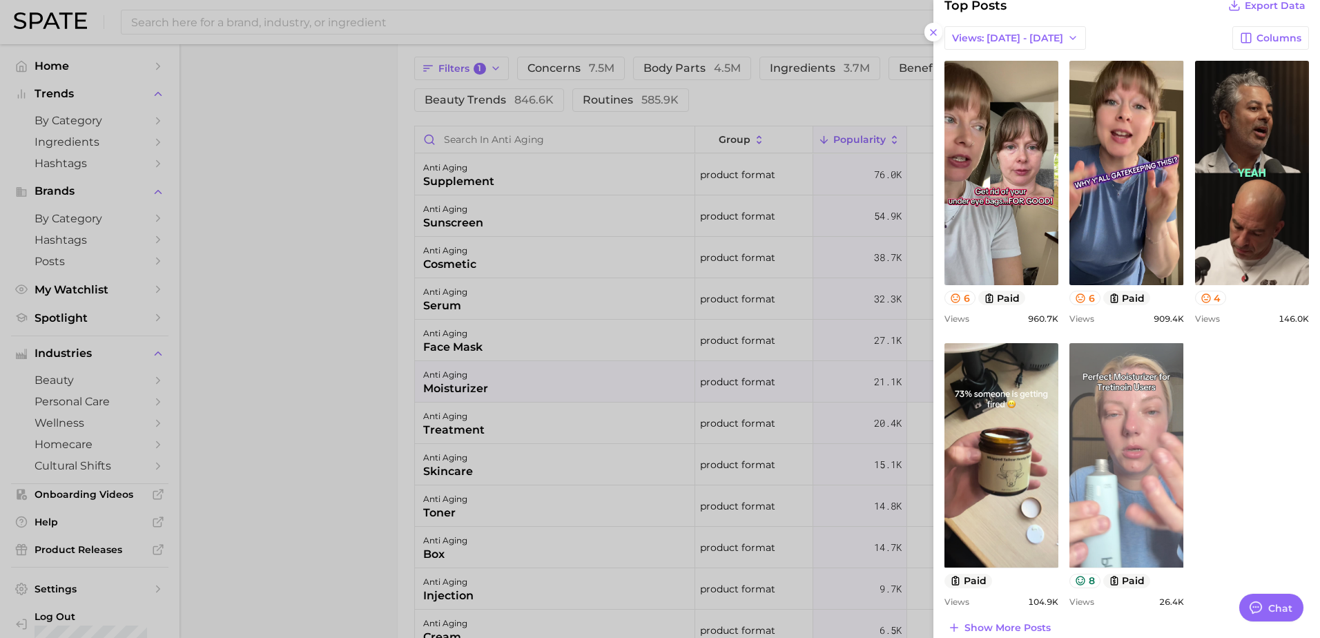
scroll to position [597, 0]
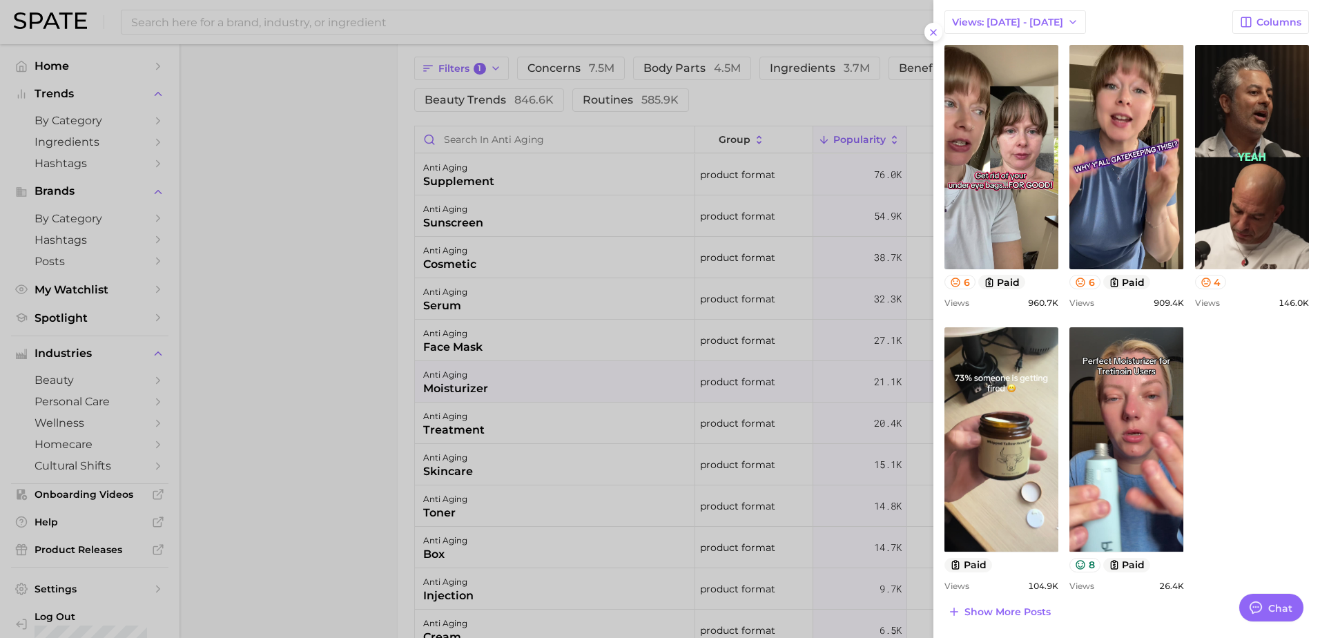
click at [1032, 614] on span "Show more posts" at bounding box center [1008, 612] width 86 height 12
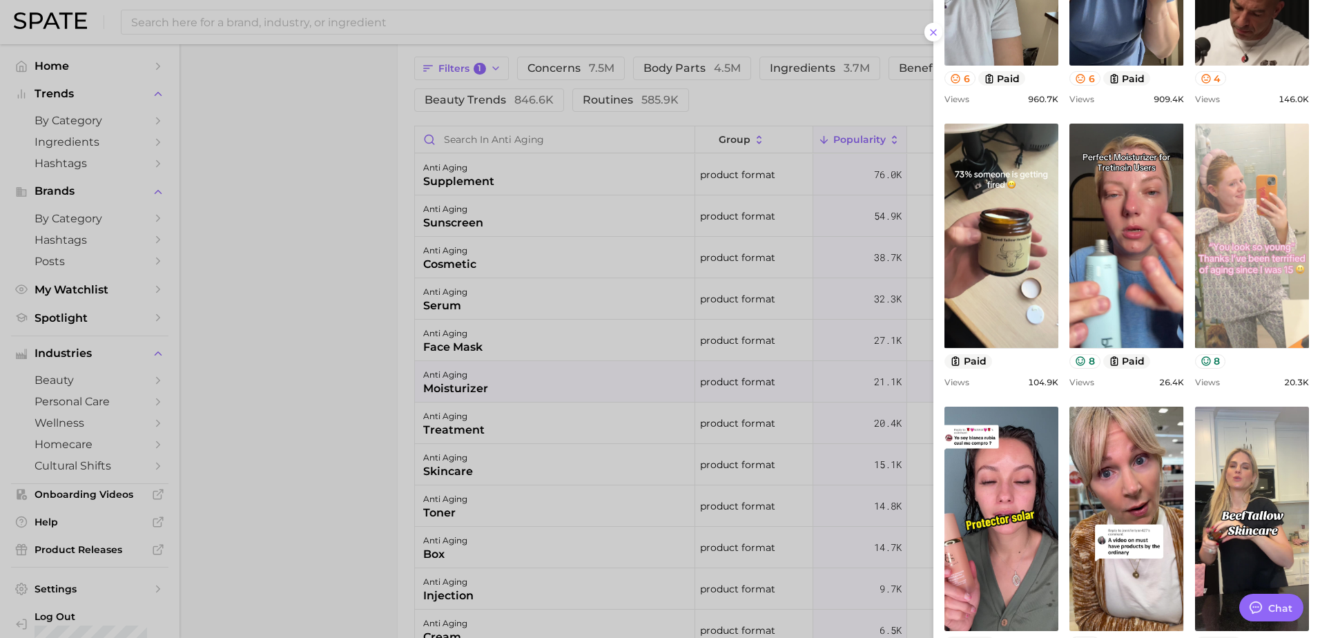
scroll to position [780, 0]
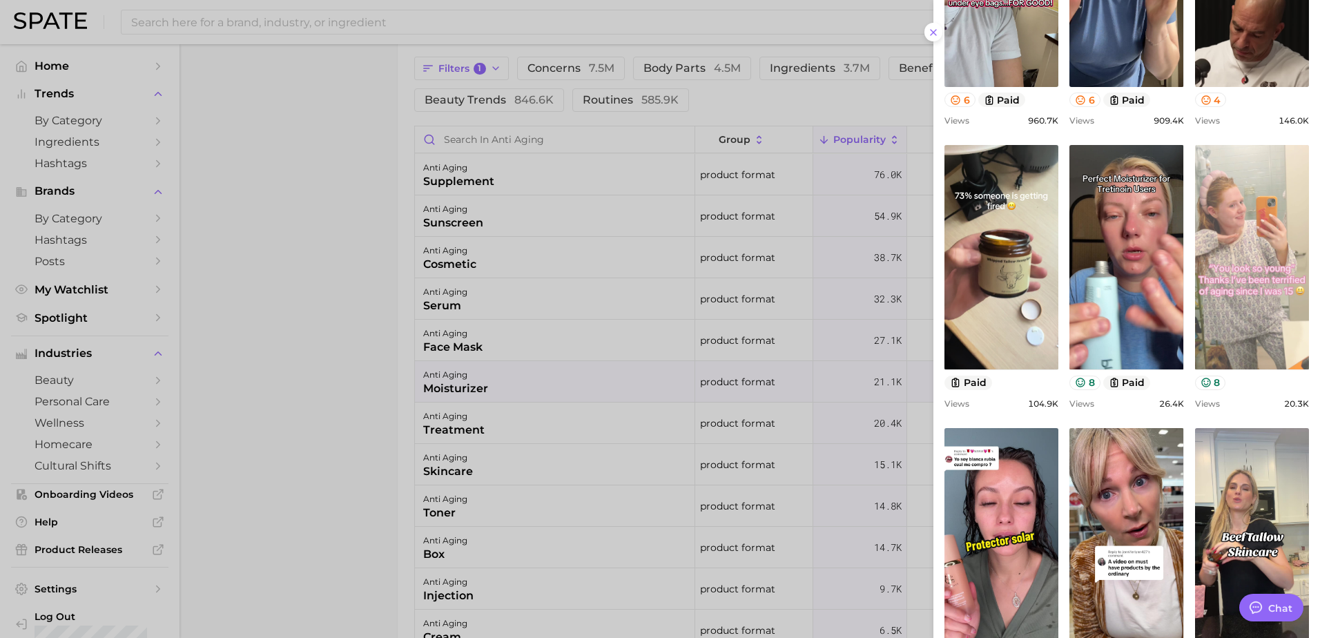
click at [1223, 230] on link "view post on TikTok" at bounding box center [1252, 257] width 114 height 224
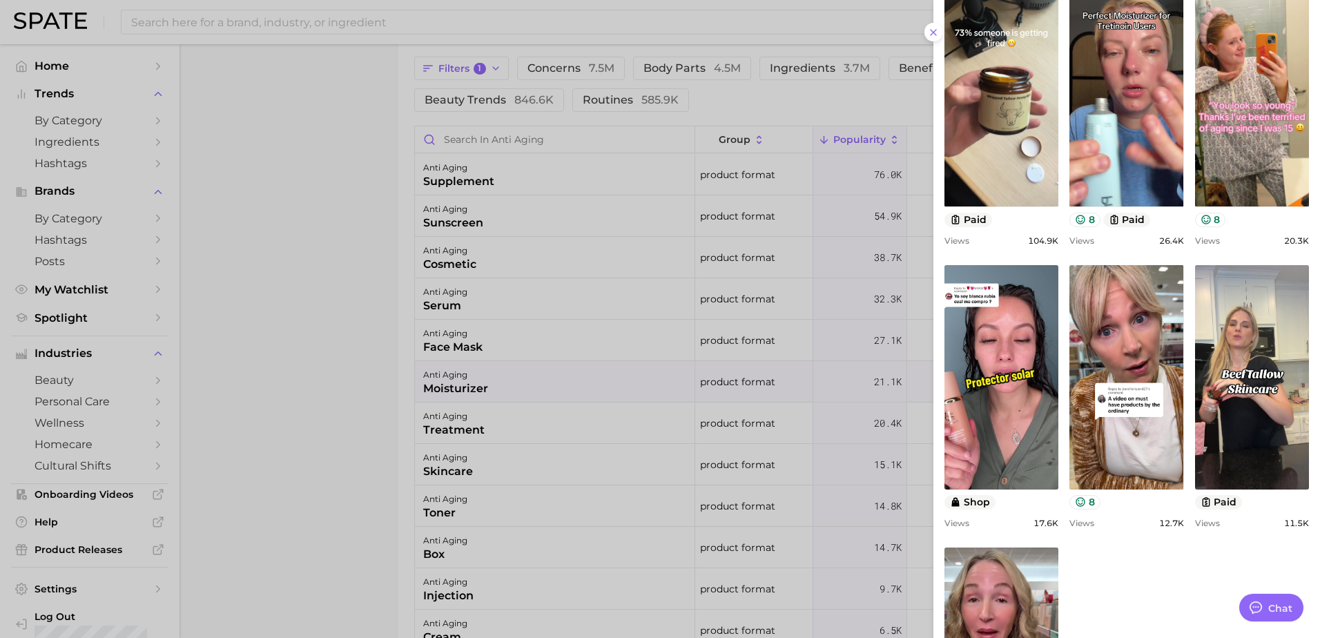
scroll to position [1148, 0]
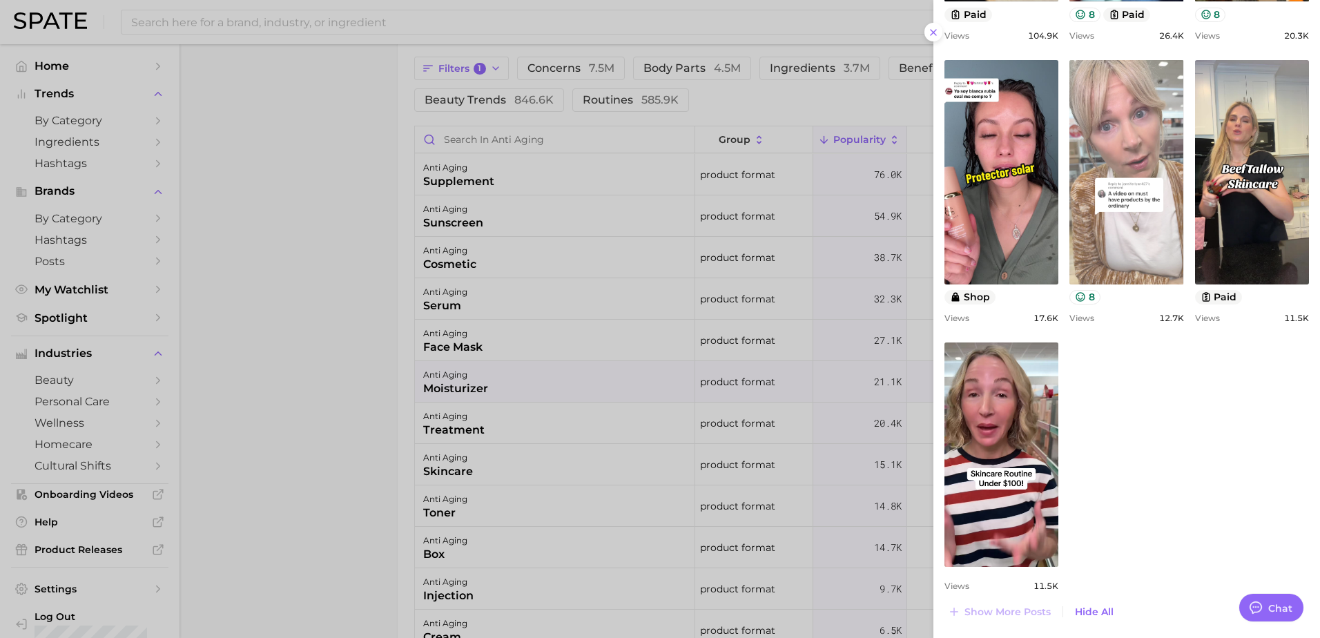
click at [1143, 214] on link "view post on TikTok" at bounding box center [1127, 172] width 114 height 224
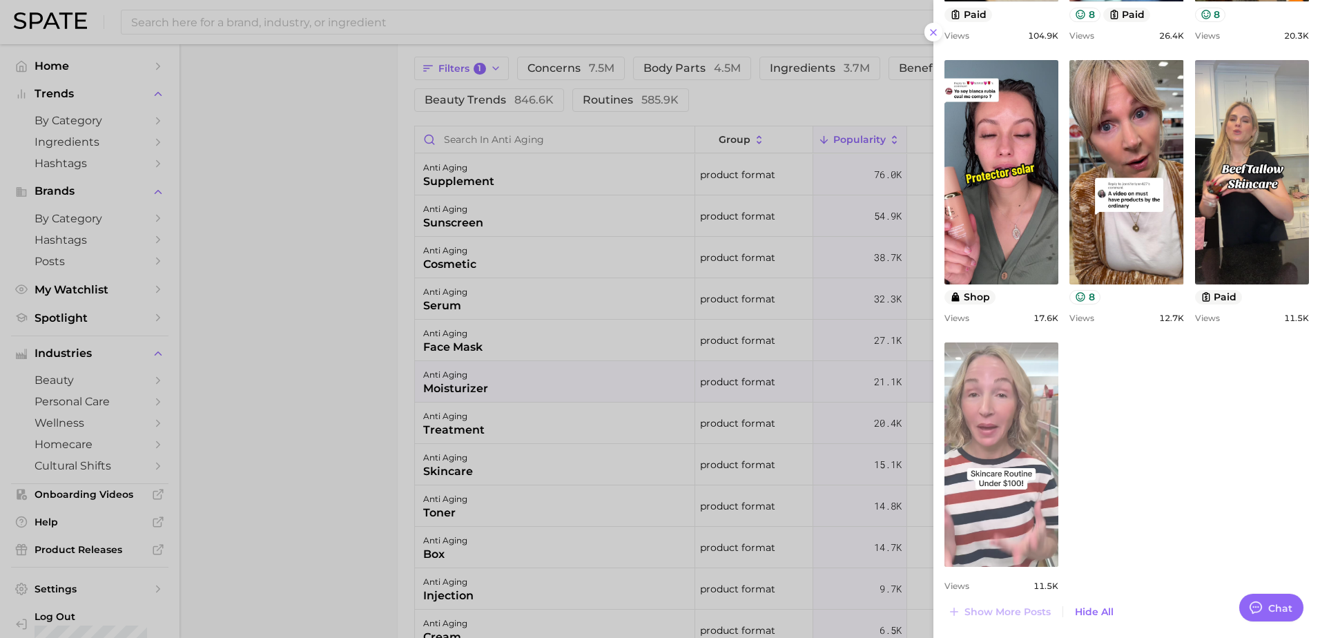
click at [1034, 481] on link "view post on TikTok" at bounding box center [1002, 454] width 114 height 224
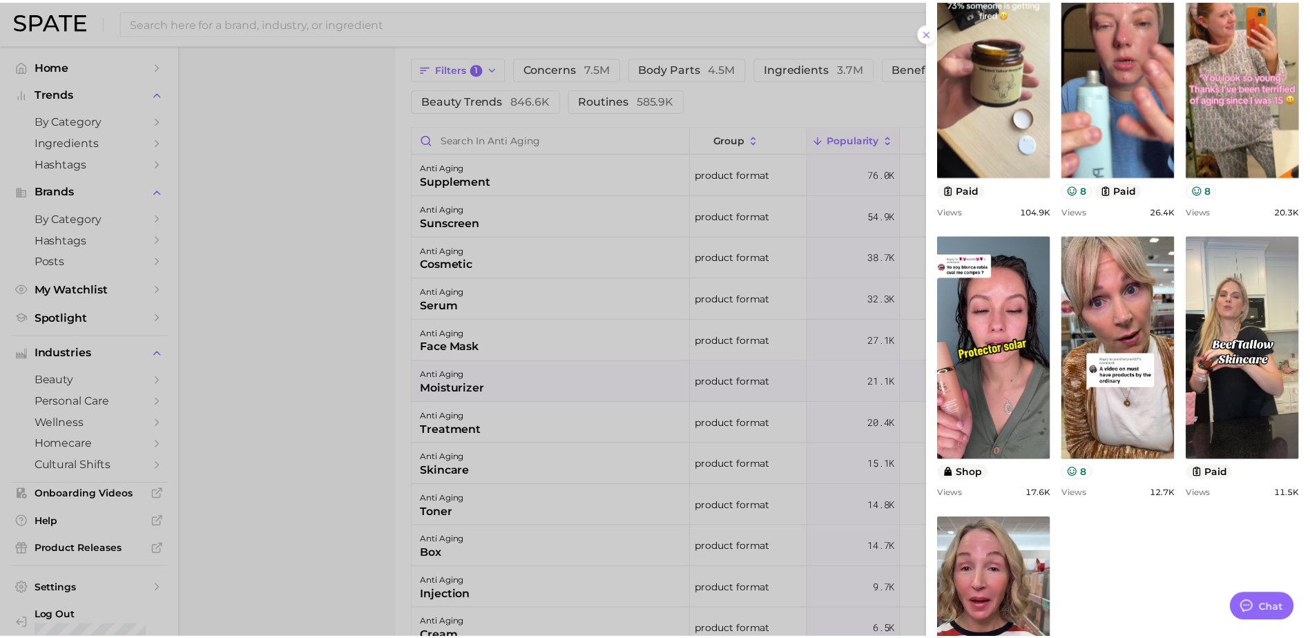
scroll to position [780, 0]
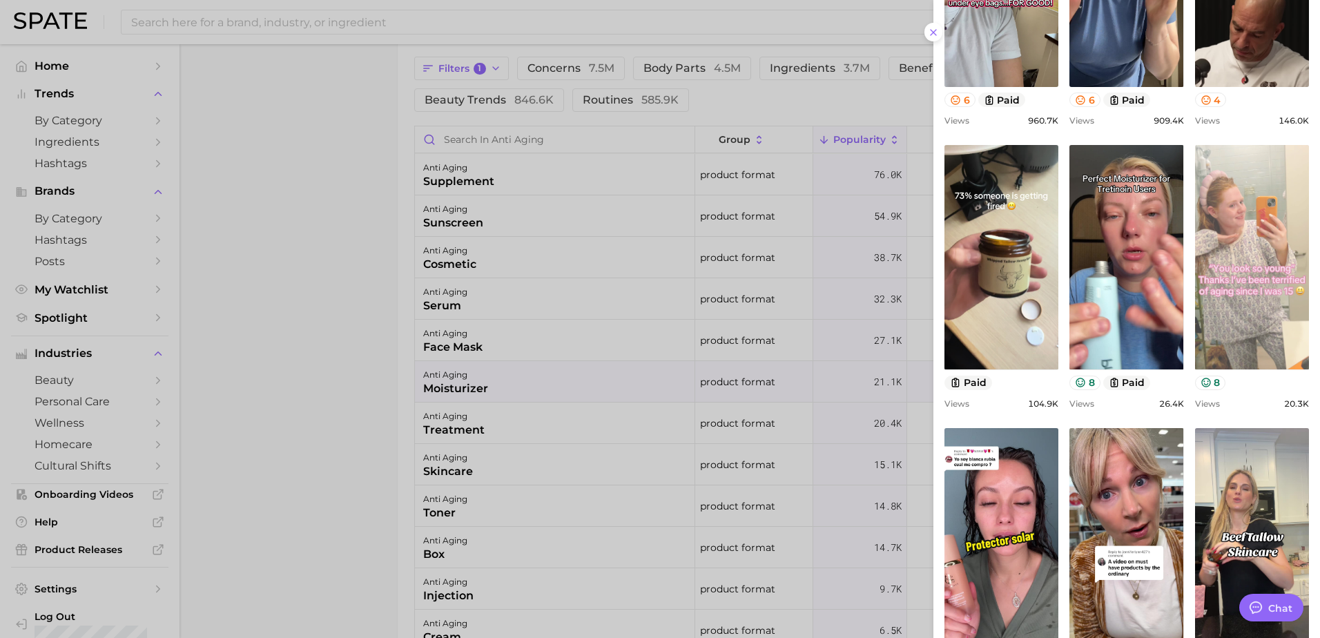
click at [1237, 224] on link "view post on TikTok" at bounding box center [1252, 257] width 114 height 224
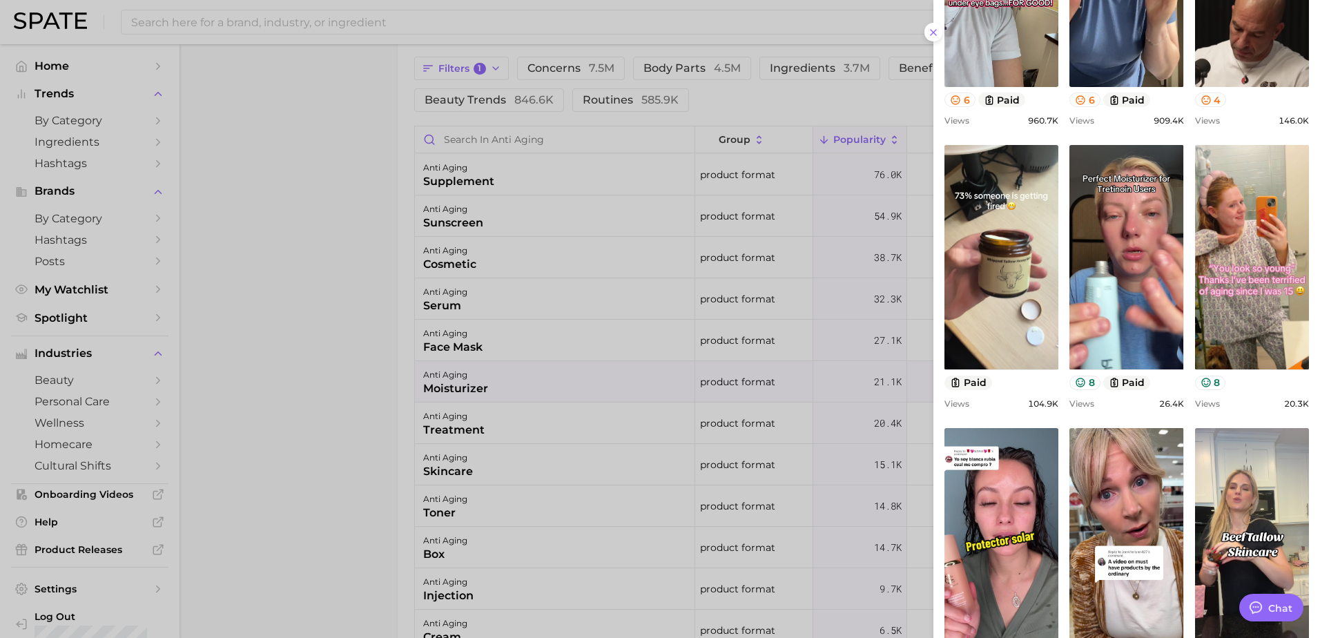
drag, startPoint x: 678, startPoint y: 149, endPoint x: 686, endPoint y: 168, distance: 20.4
click at [678, 151] on div at bounding box center [660, 319] width 1320 height 638
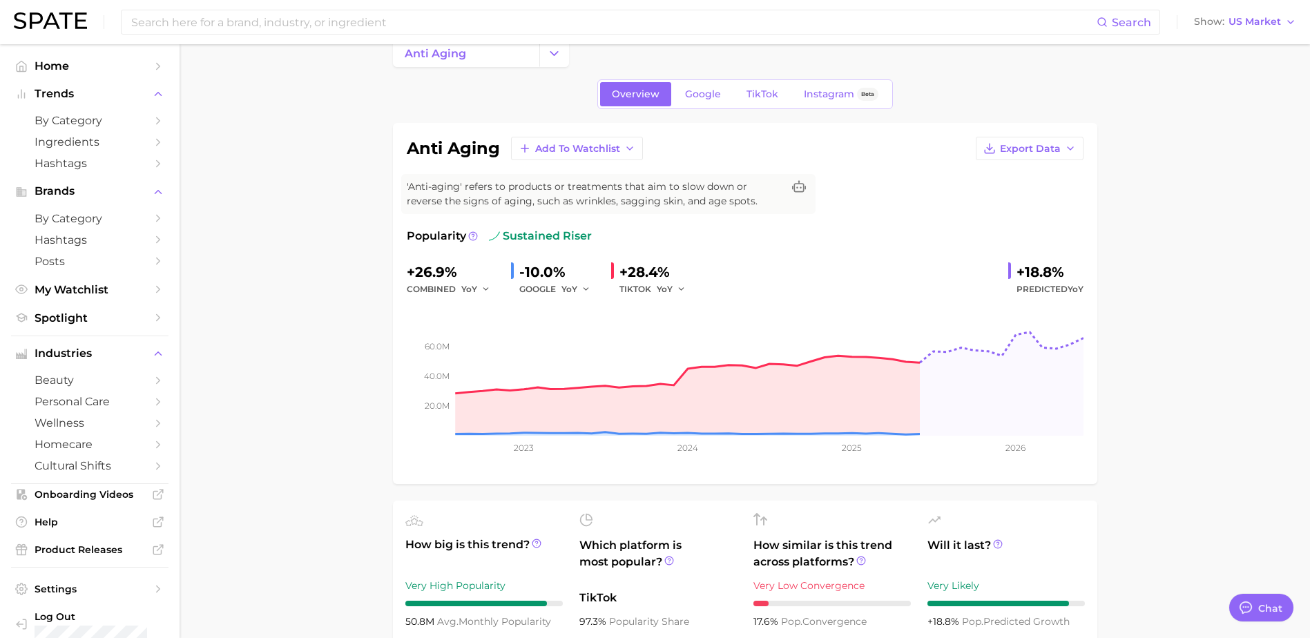
scroll to position [0, 0]
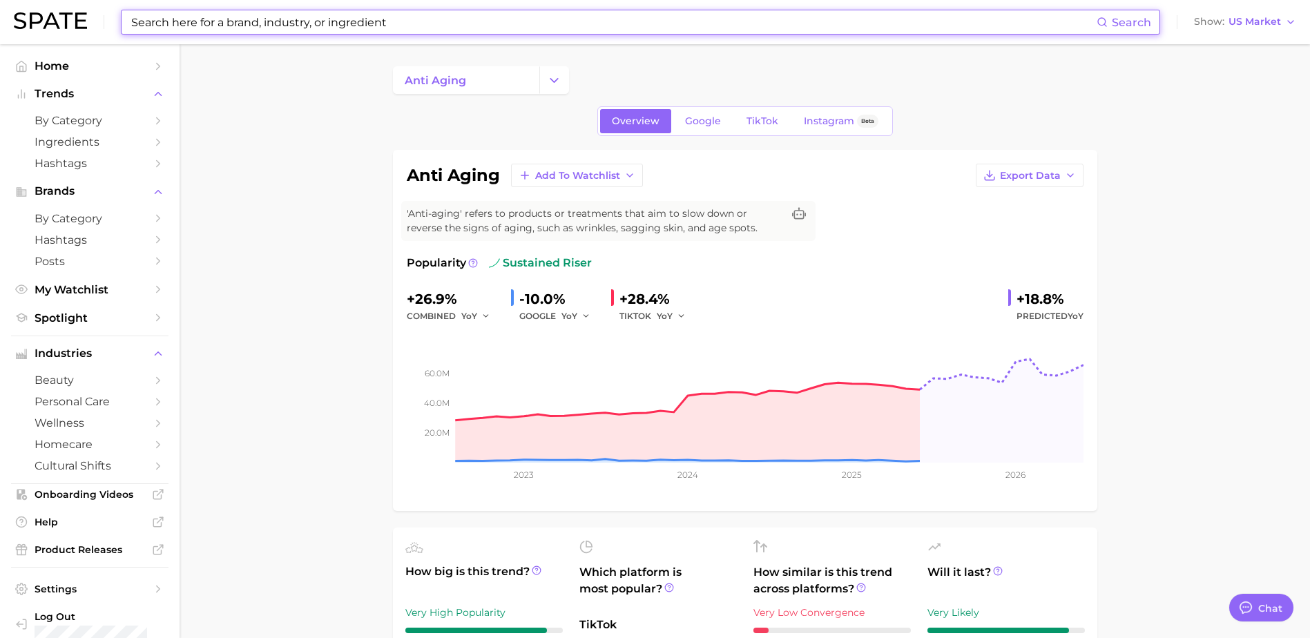
click at [414, 25] on input at bounding box center [613, 21] width 967 height 23
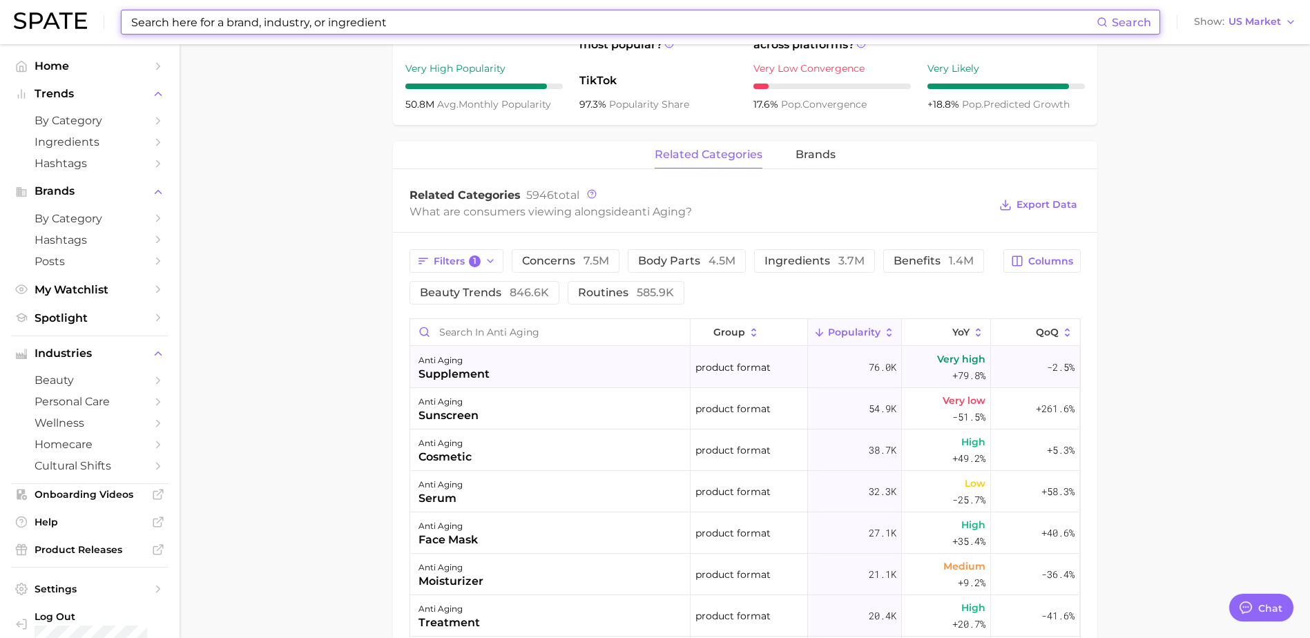
scroll to position [552, 0]
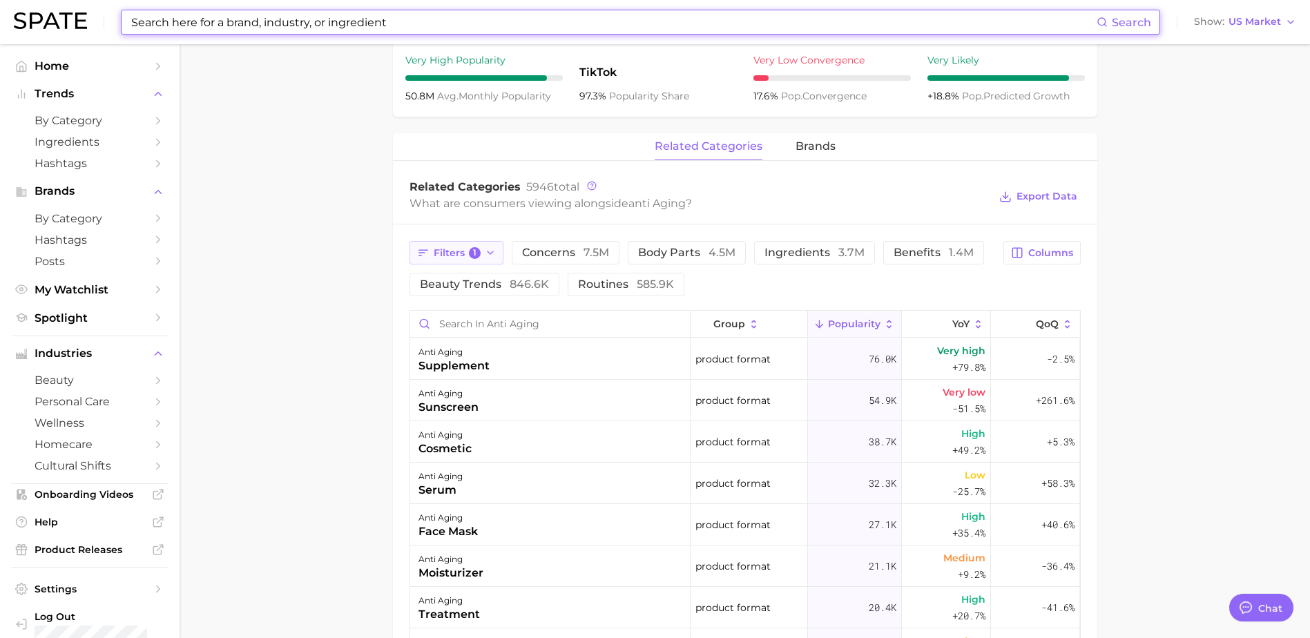
click at [497, 245] on button "Filters 1" at bounding box center [456, 252] width 95 height 23
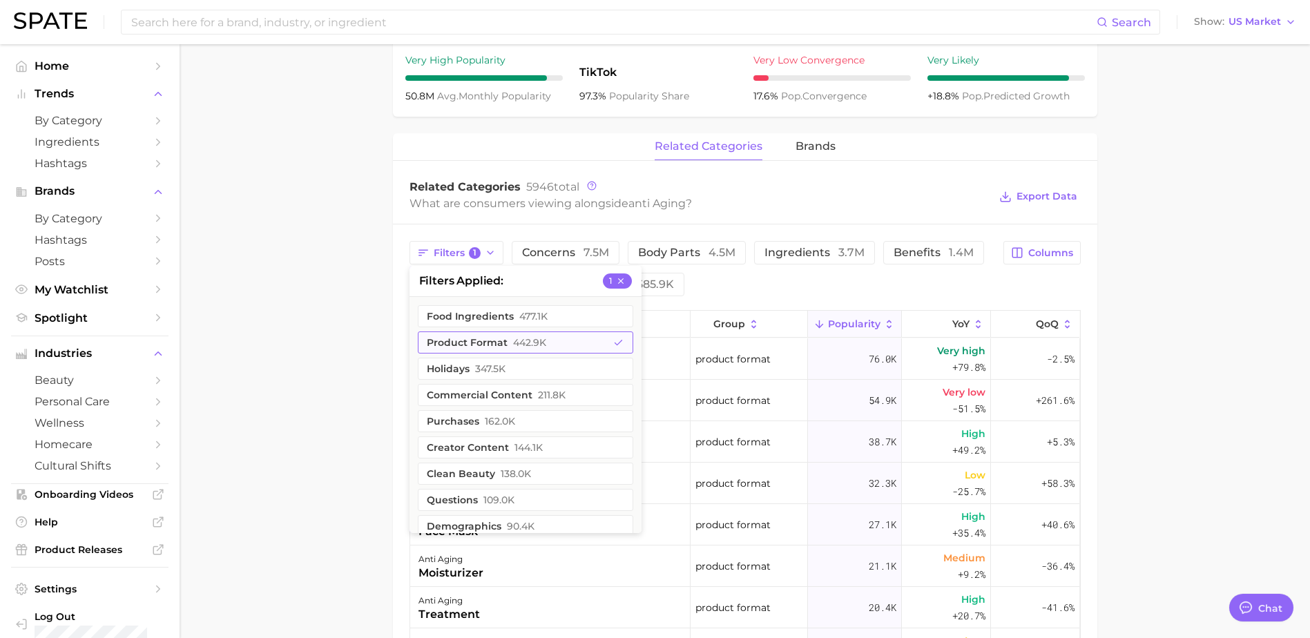
click at [558, 337] on button "product format 442.9k" at bounding box center [525, 342] width 215 height 22
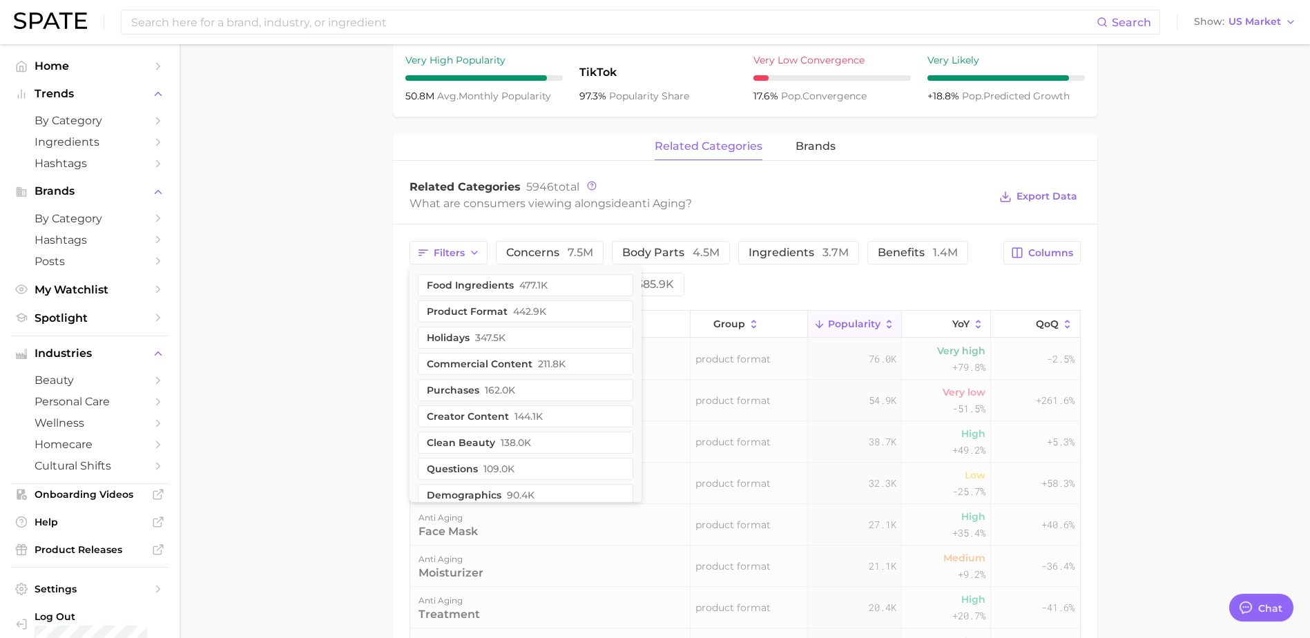
drag, startPoint x: 267, startPoint y: 275, endPoint x: 287, endPoint y: 275, distance: 20.0
click at [268, 275] on main "anti aging Overview Google TikTok Instagram Beta anti aging Add to Watchlist Ex…" at bounding box center [745, 263] width 1130 height 1542
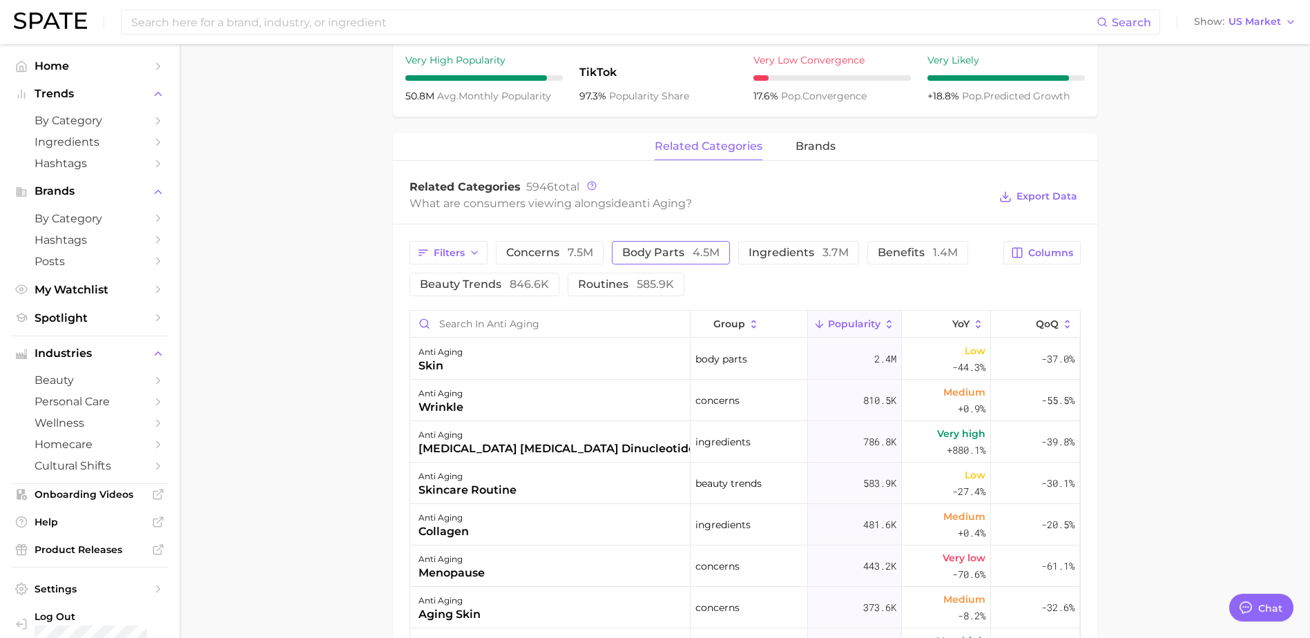
click at [696, 248] on span "4.5m" at bounding box center [706, 252] width 27 height 13
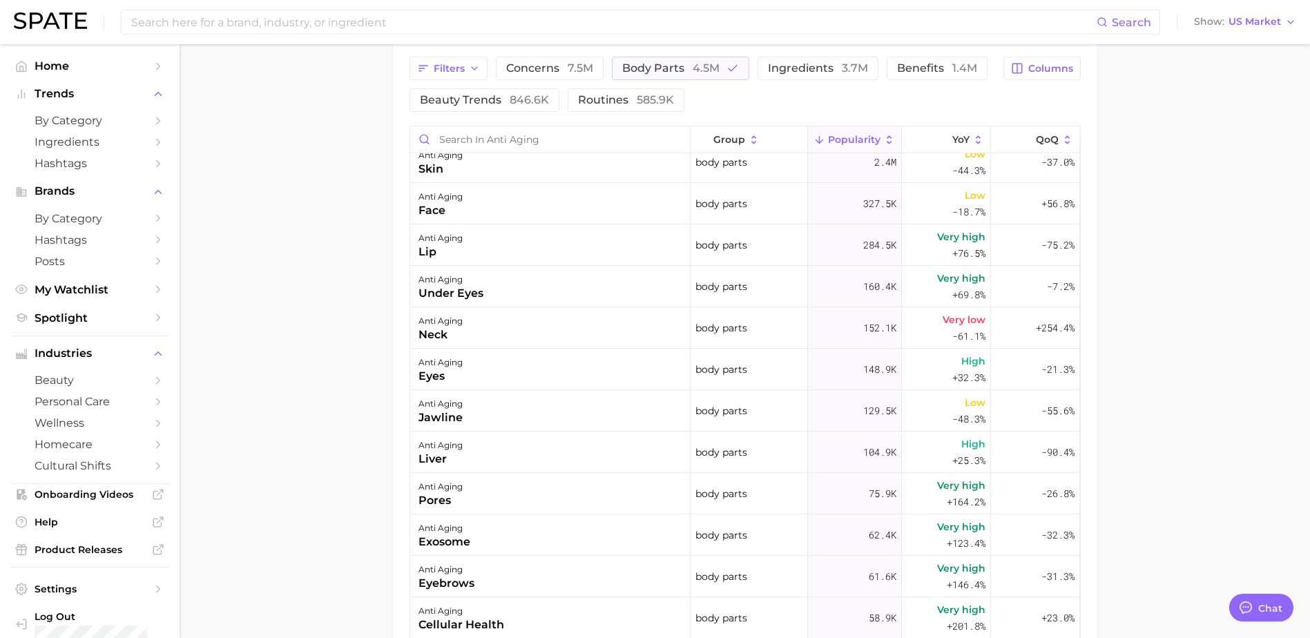
scroll to position [0, 0]
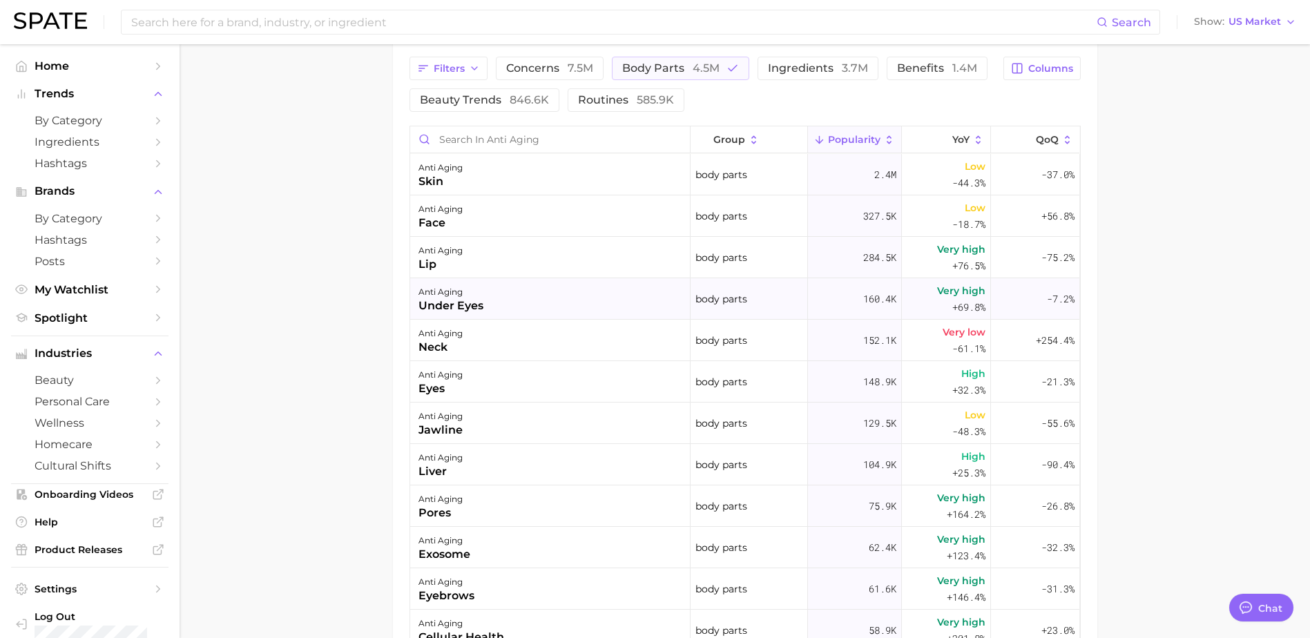
click at [490, 302] on div "anti aging under eyes" at bounding box center [550, 298] width 280 height 41
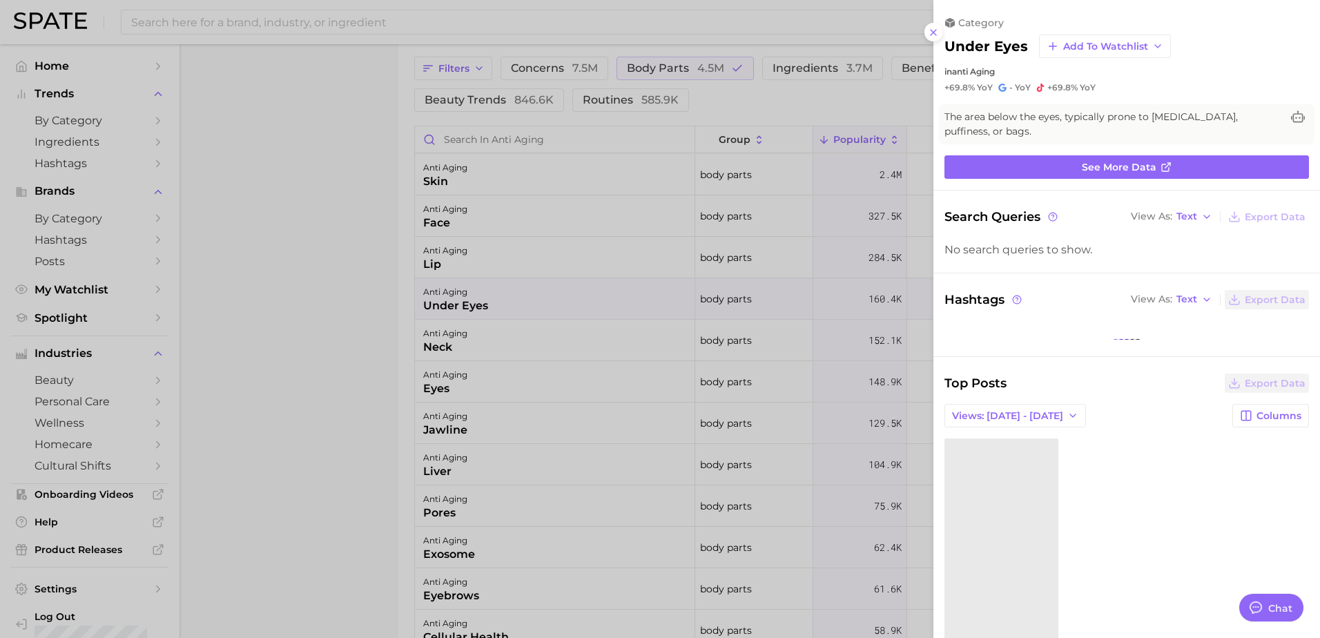
click at [775, 309] on div at bounding box center [660, 319] width 1320 height 638
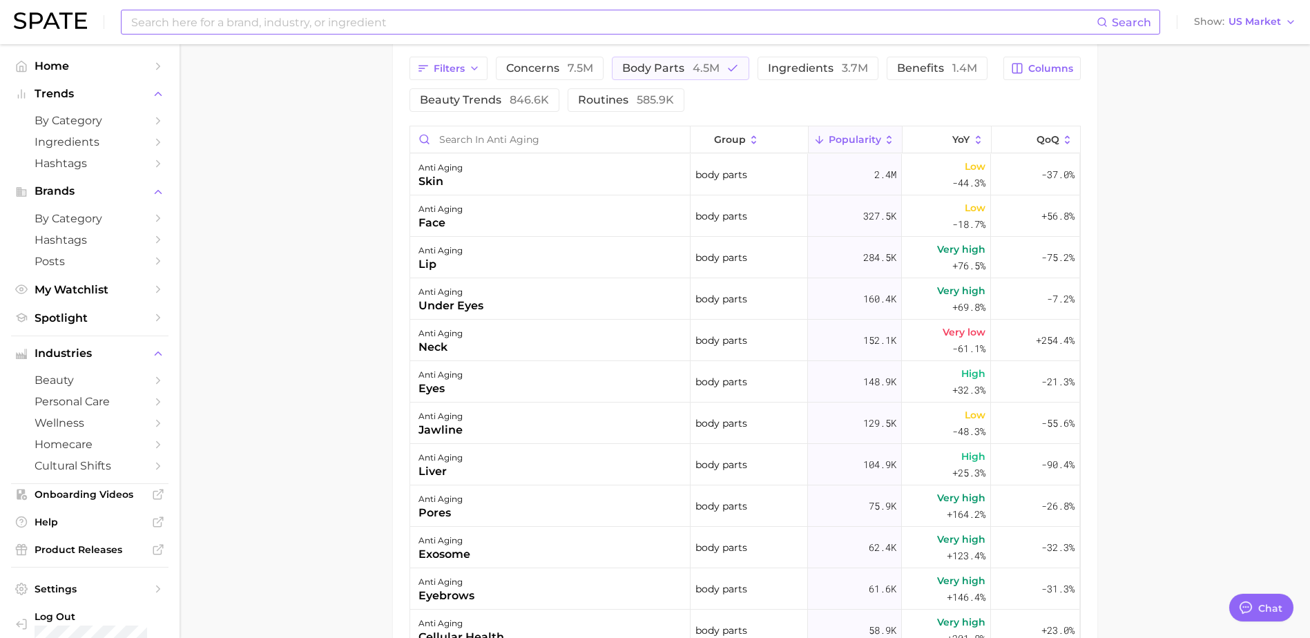
click at [436, 30] on input at bounding box center [613, 21] width 967 height 23
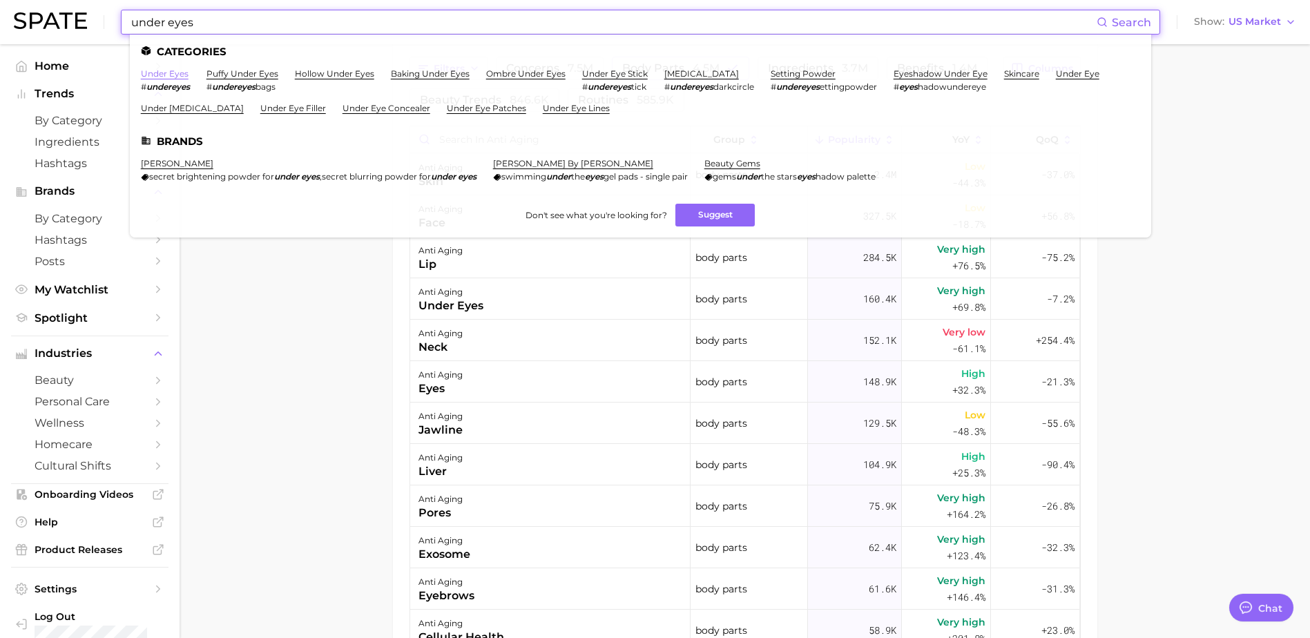
type input "under eyes"
click at [184, 77] on link "under eyes" at bounding box center [165, 73] width 48 height 10
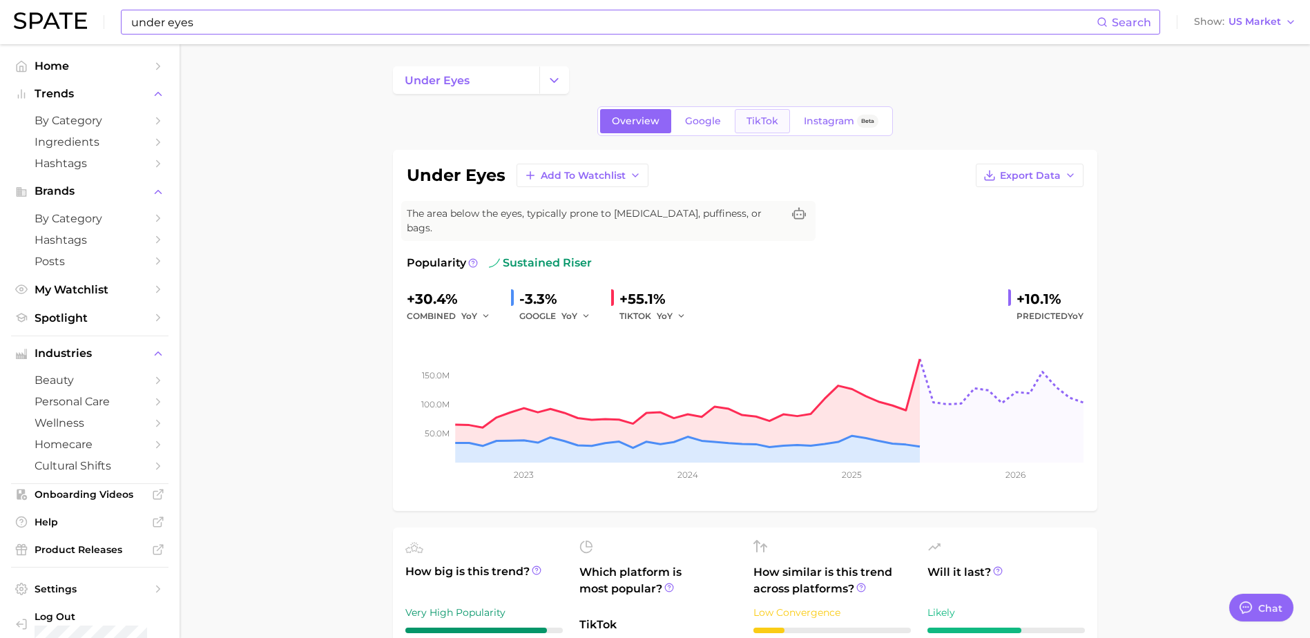
click at [757, 118] on span "TikTok" at bounding box center [762, 121] width 32 height 12
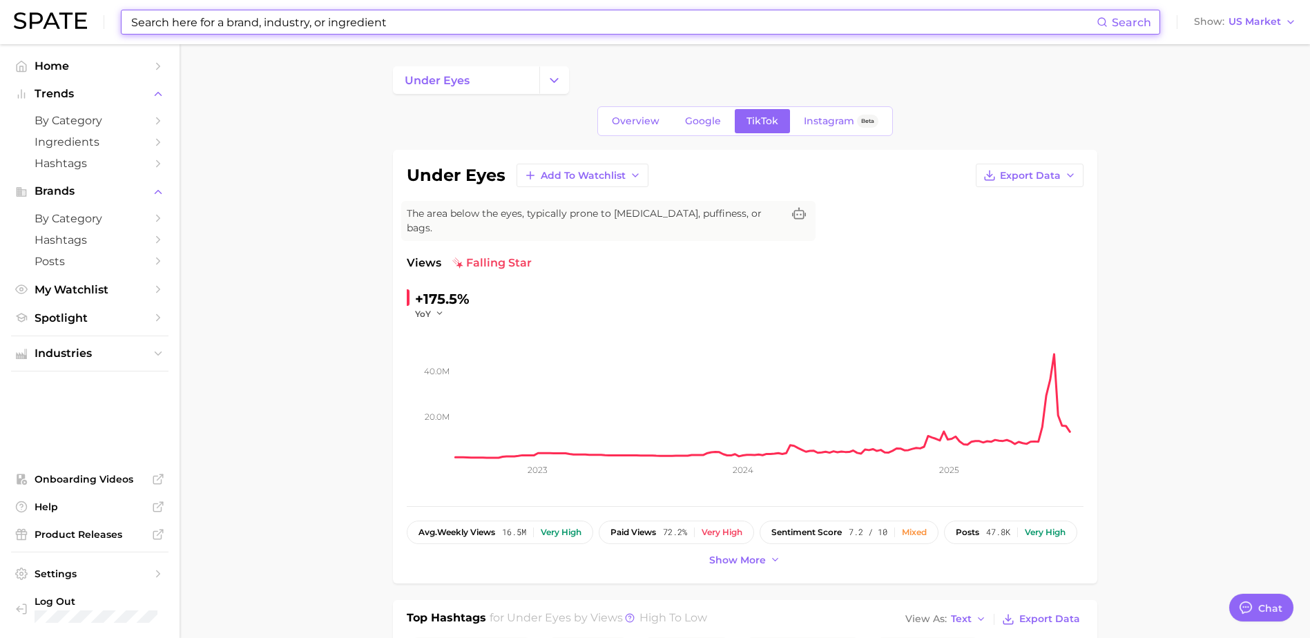
type input "under eyes"
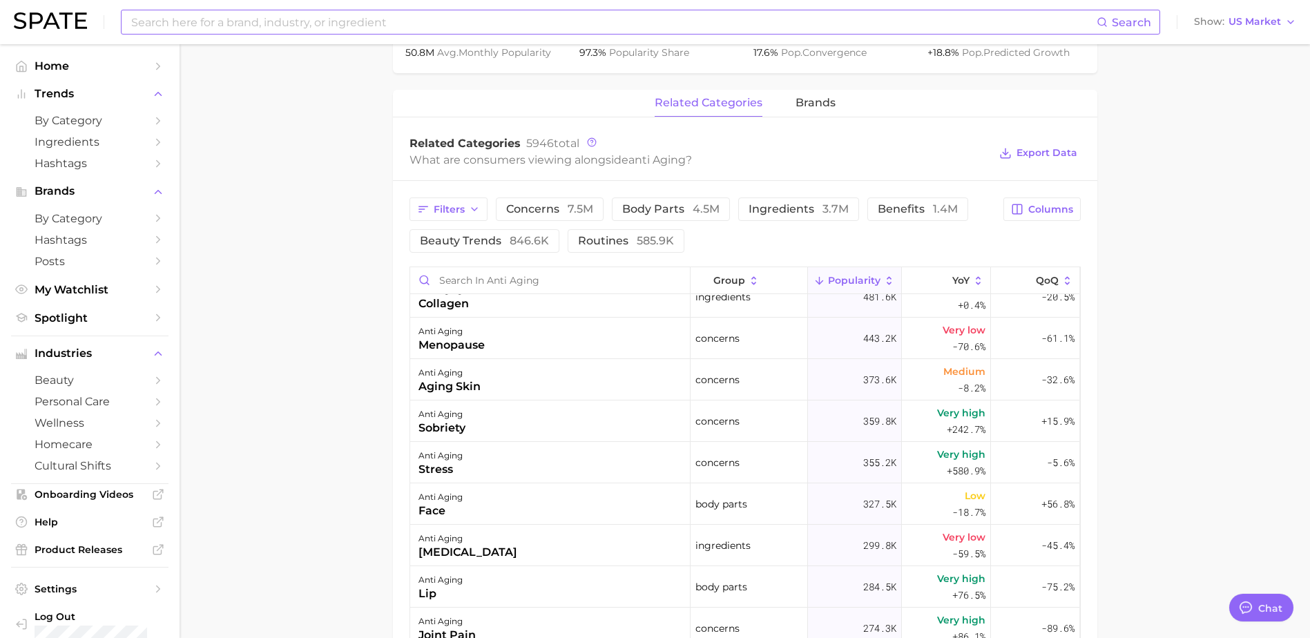
scroll to position [552, 0]
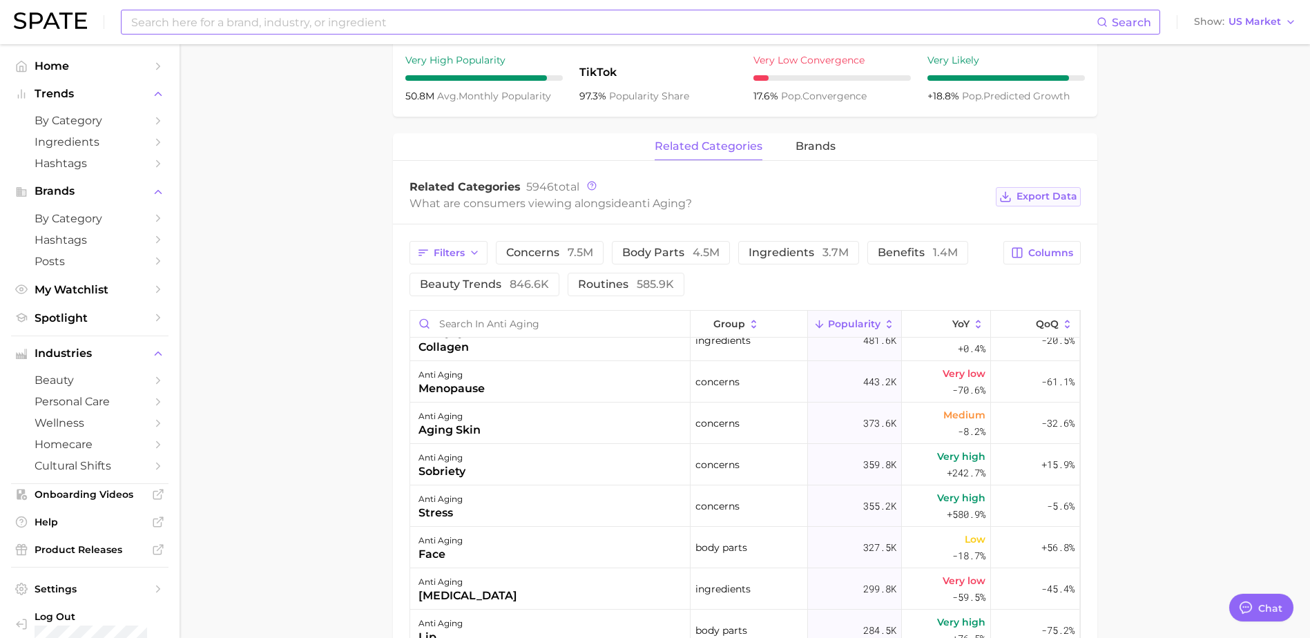
click at [1050, 195] on span "Export Data" at bounding box center [1046, 197] width 61 height 12
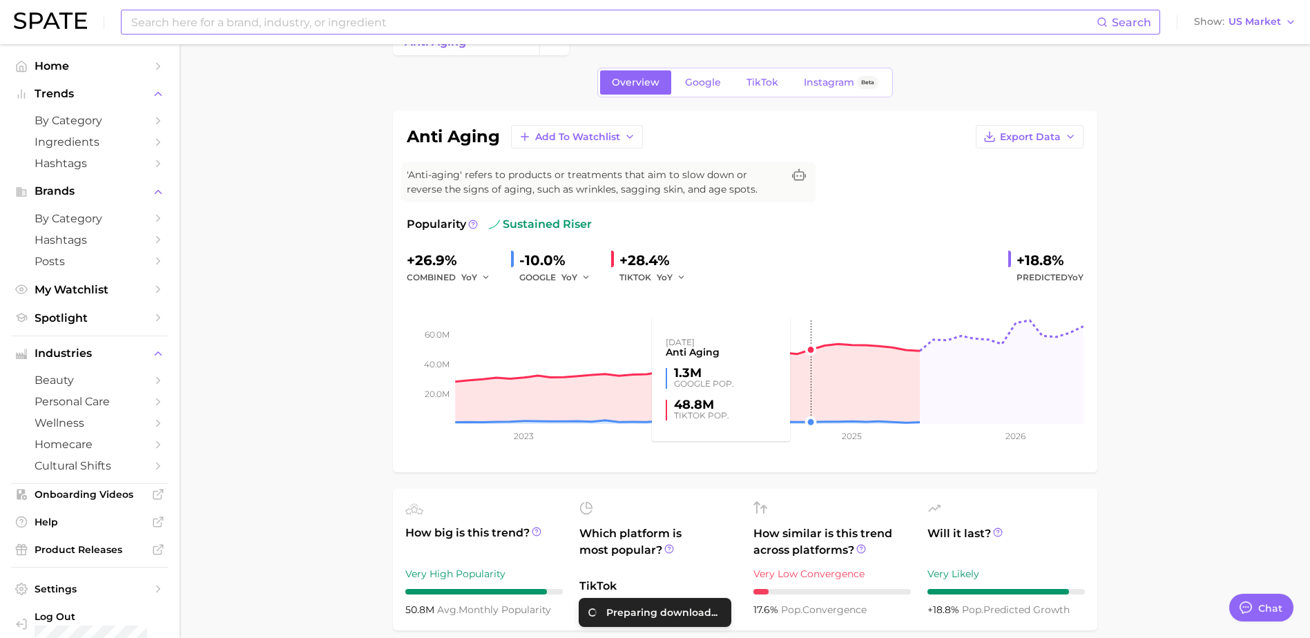
scroll to position [0, 0]
